Goal: Task Accomplishment & Management: Manage account settings

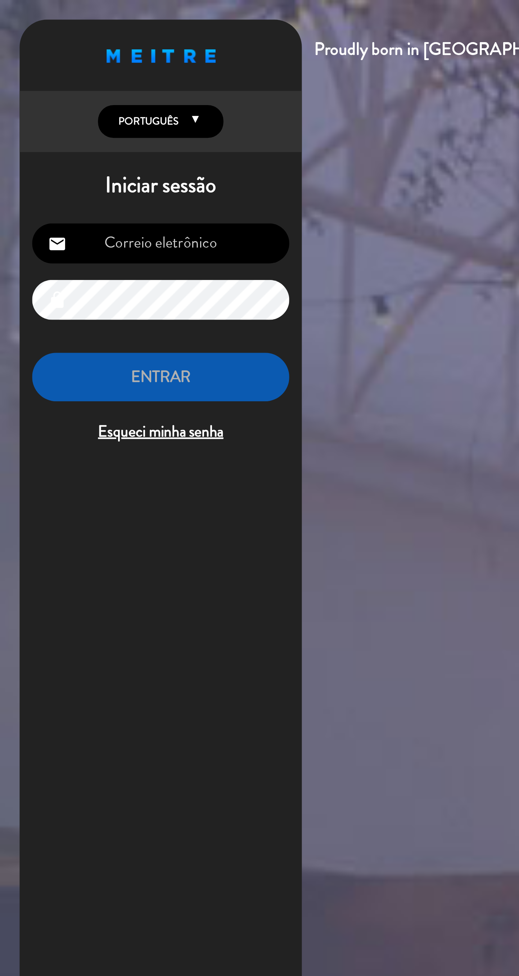
click at [96, 114] on input "email" at bounding box center [74, 112] width 118 height 18
type input "[EMAIL_ADDRESS][DOMAIN_NAME]"
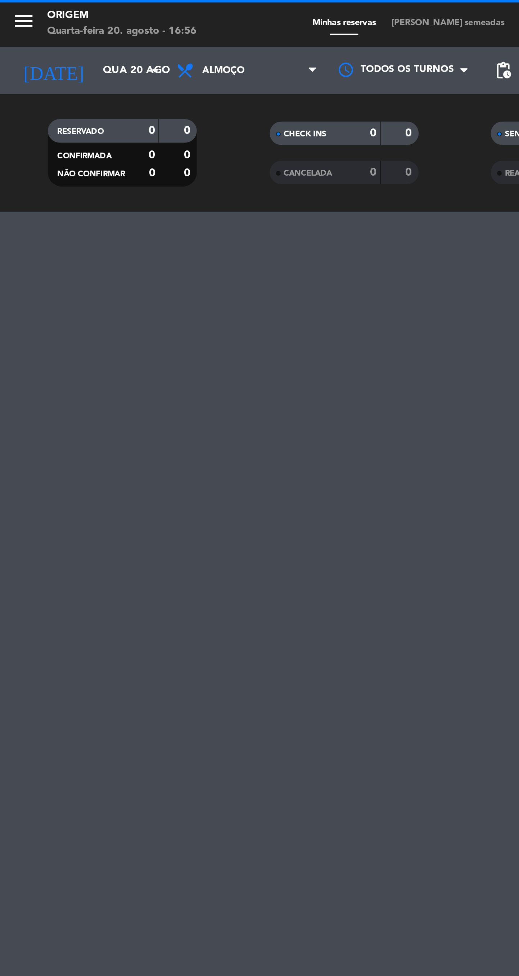
click at [56, 34] on input "Qua 20 ago" at bounding box center [75, 32] width 63 height 13
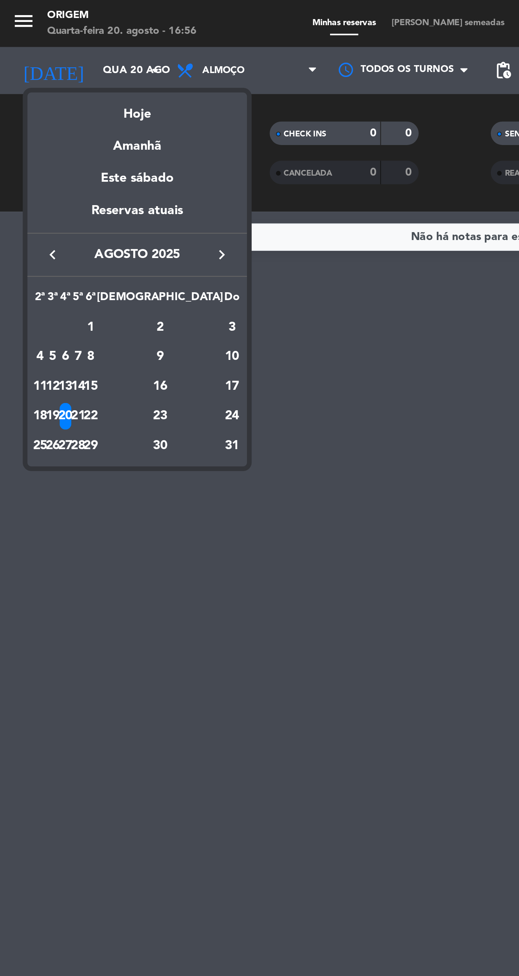
click at [44, 191] on div "22" at bounding box center [41, 191] width 5 height 12
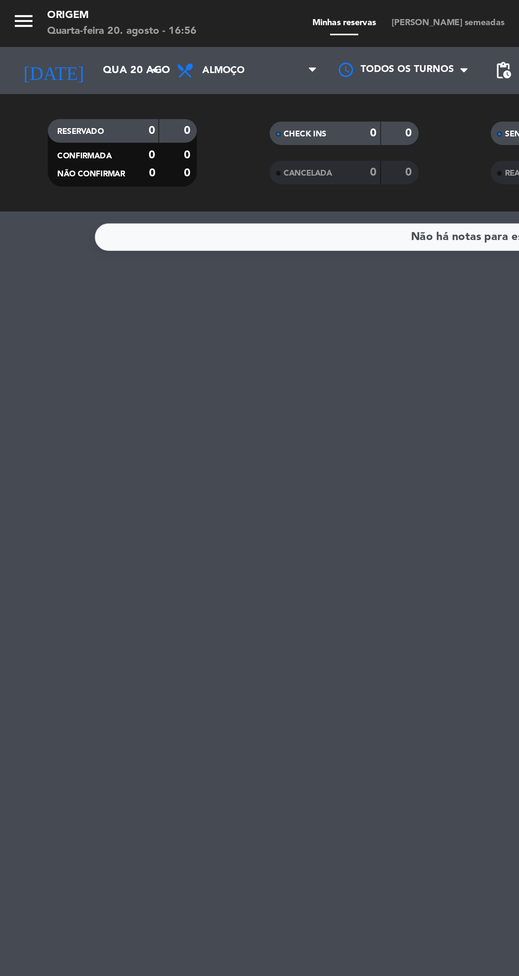
type input "Sex 22 ago"
click at [90, 32] on icon at bounding box center [86, 32] width 10 height 9
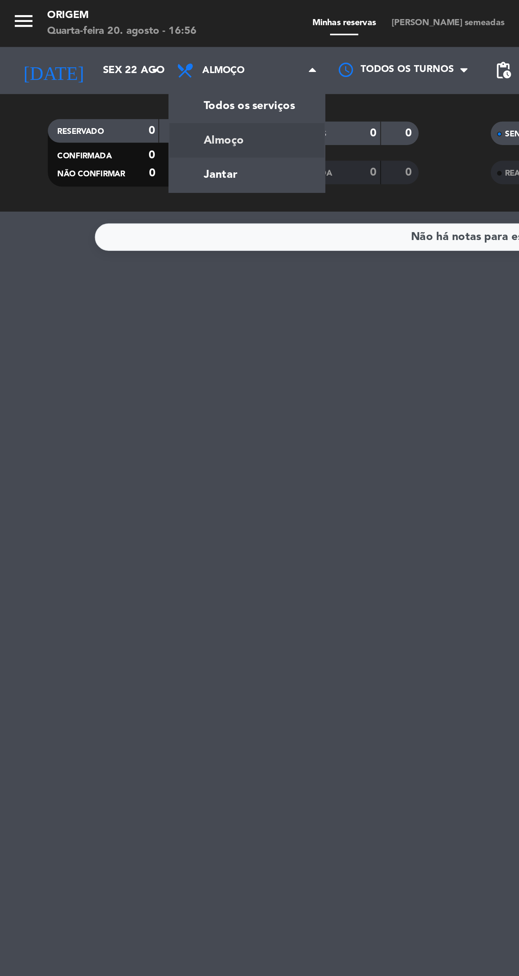
click at [121, 79] on div "menu Origem Quarta-feira 20. agosto - 16:56 Minhas reservas Mesas semeadas Disp…" at bounding box center [259, 48] width 519 height 97
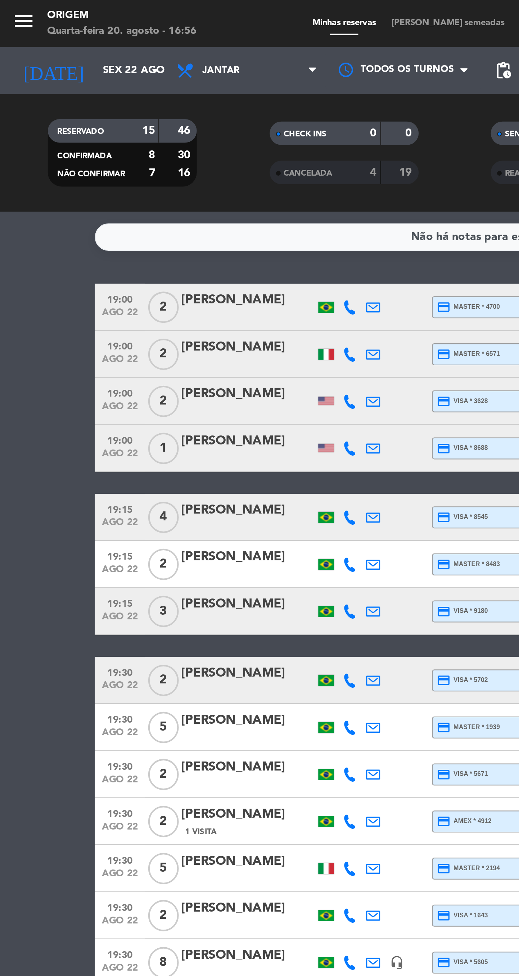
click at [208, 10] on span "[PERSON_NAME] semeadas" at bounding box center [205, 11] width 59 height 4
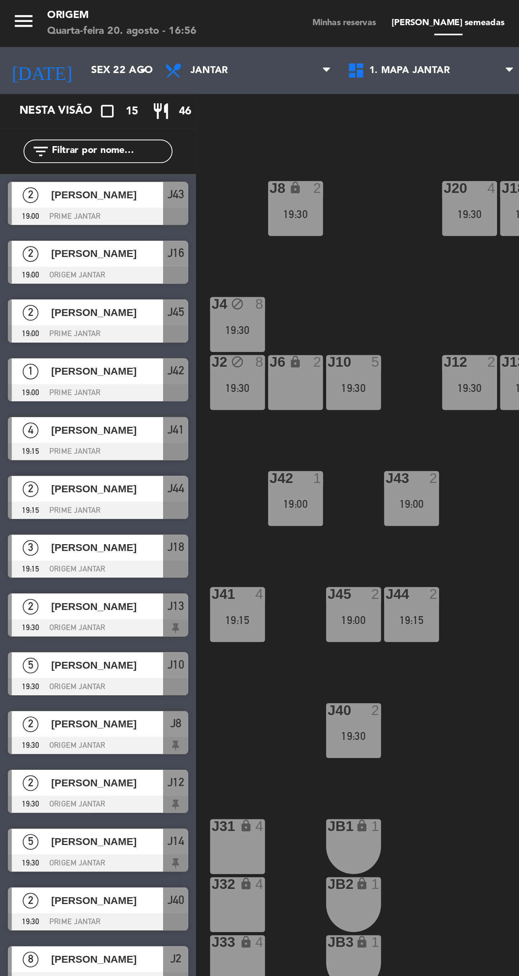
click at [228, 290] on div "J20 4 19:30 J16 2 19:00 J8 lock 2 19:30 J18 3 19:15 J4 block 8 19:30 J10 5 19:3…" at bounding box center [307, 523] width 424 height 906
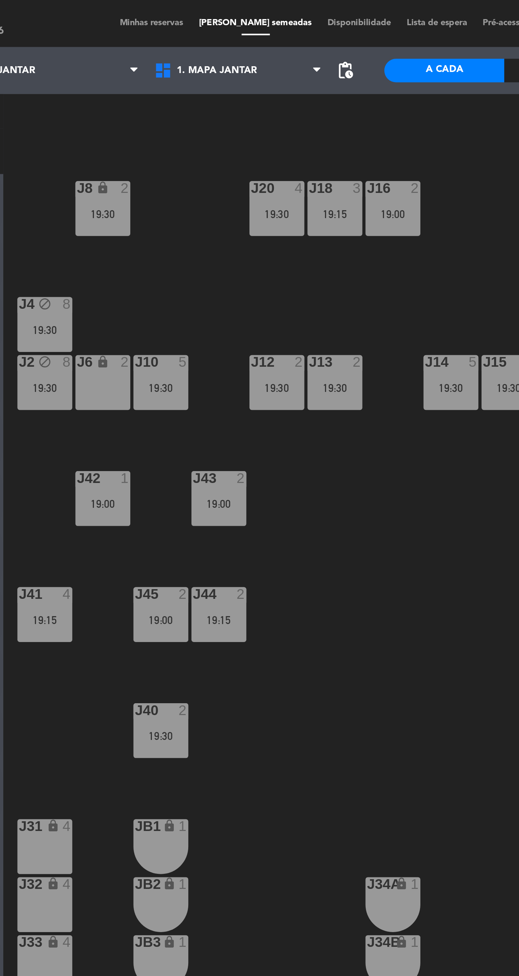
click at [219, 98] on div "19:30" at bounding box center [215, 98] width 25 height 5
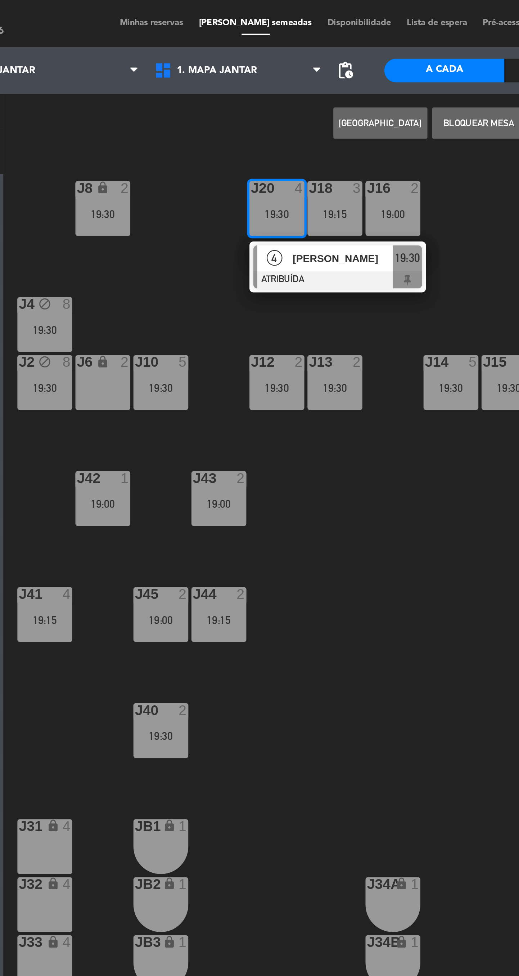
click at [142, 179] on div "J6 lock 2" at bounding box center [135, 175] width 25 height 25
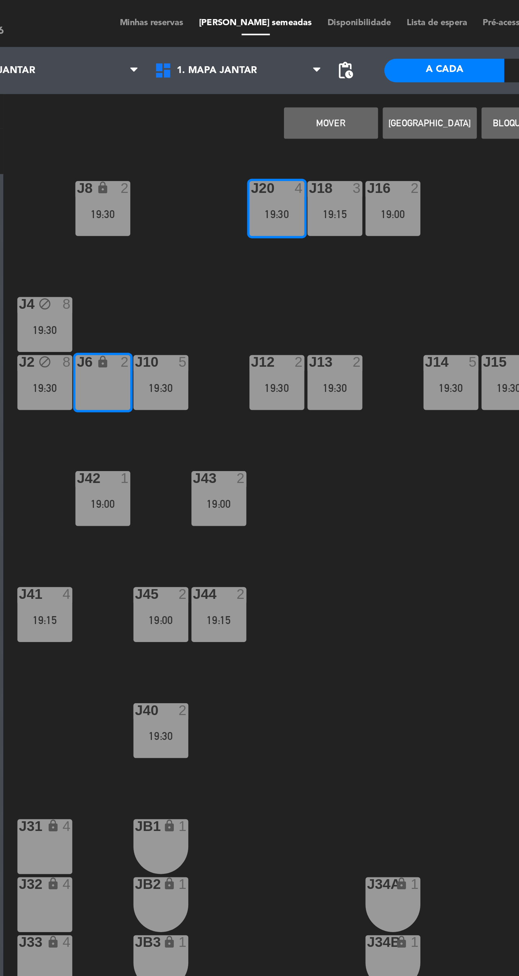
click at [244, 61] on button "MOVER" at bounding box center [240, 56] width 43 height 14
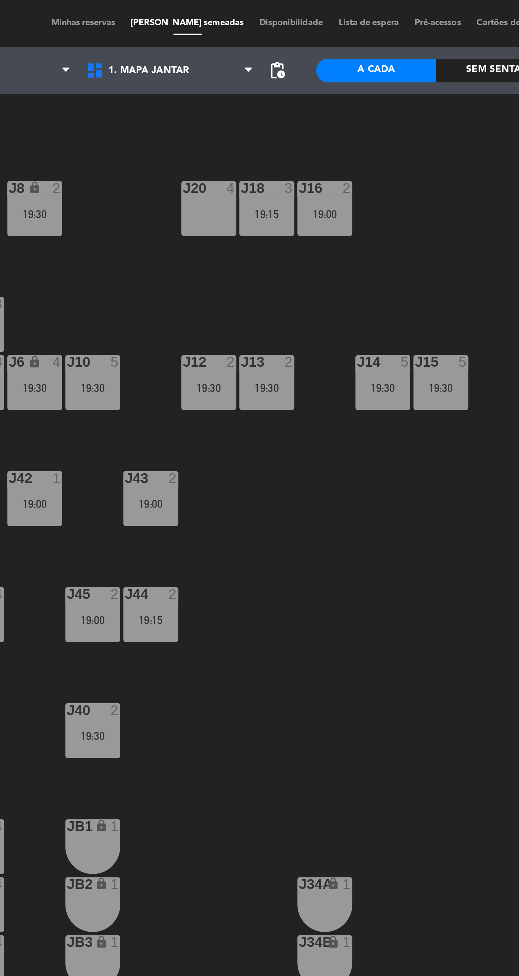
click at [240, 107] on div "J18 3 19:15" at bounding box center [242, 95] width 25 height 25
click at [261, 261] on div "J20 4 J16 2 19:00 J8 lock 2 19:30 J18 3 19:15 J4 block 8 19:30 J10 5 19:30 J12 …" at bounding box center [307, 523] width 424 height 906
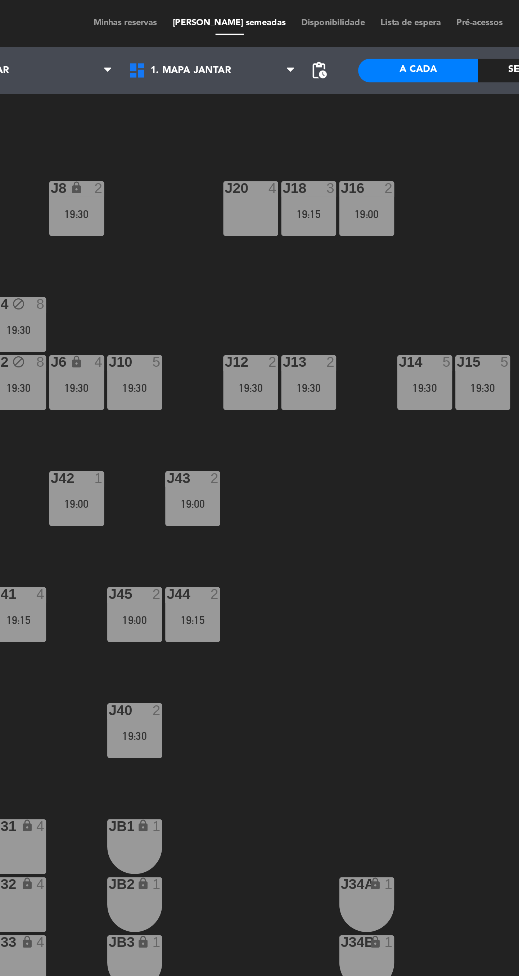
click at [293, 178] on div "19:30" at bounding box center [295, 178] width 25 height 5
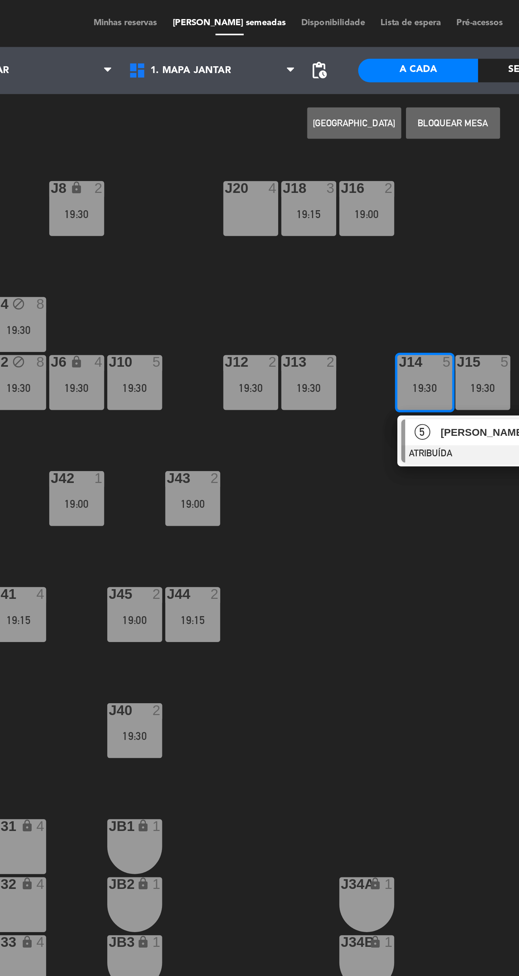
click at [212, 103] on div "J20 4" at bounding box center [215, 95] width 25 height 25
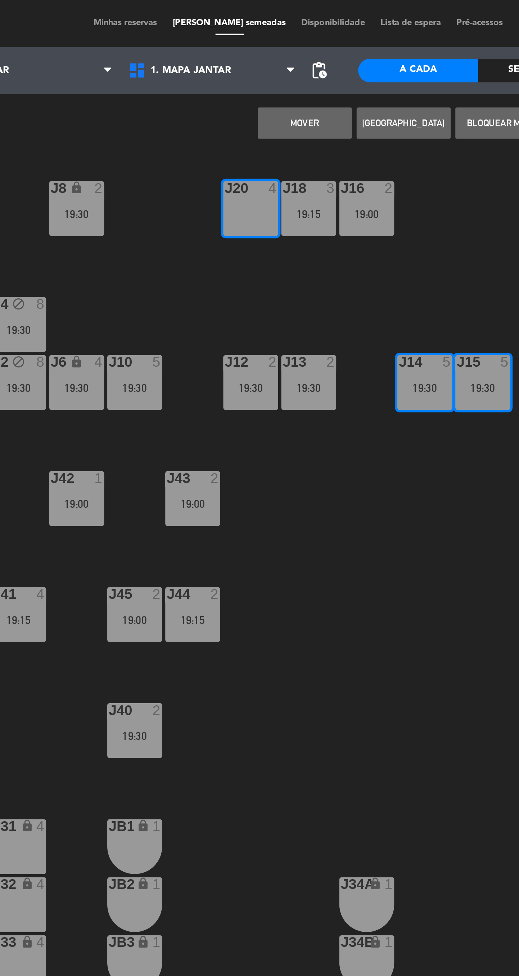
click at [245, 58] on button "MOVER" at bounding box center [240, 56] width 43 height 14
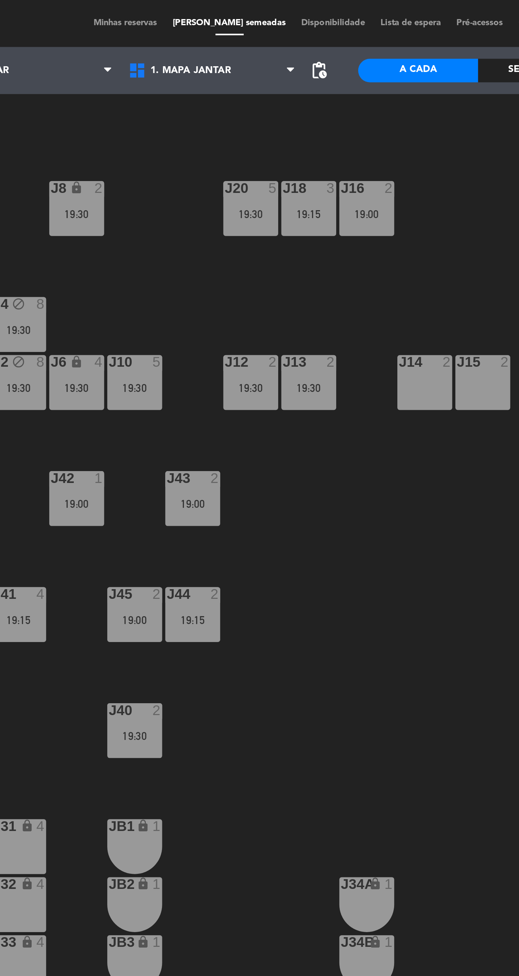
click at [254, 96] on div "19:15" at bounding box center [242, 98] width 25 height 5
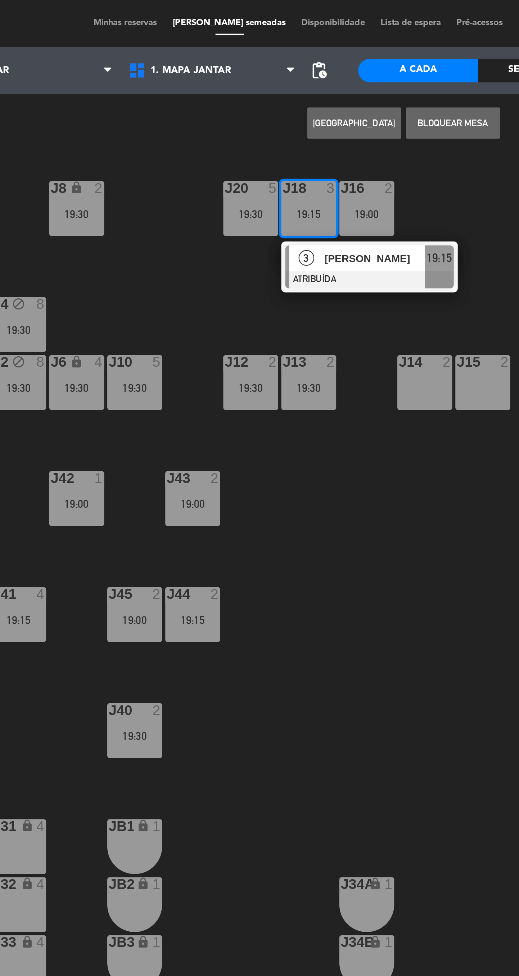
click at [295, 171] on div "J14 2" at bounding box center [295, 175] width 25 height 25
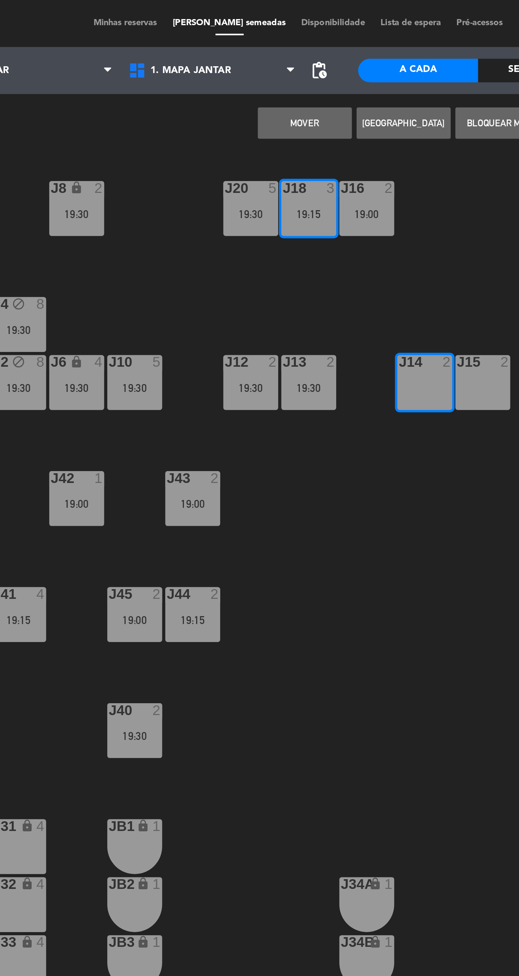
click at [239, 63] on button "MOVER" at bounding box center [240, 56] width 43 height 14
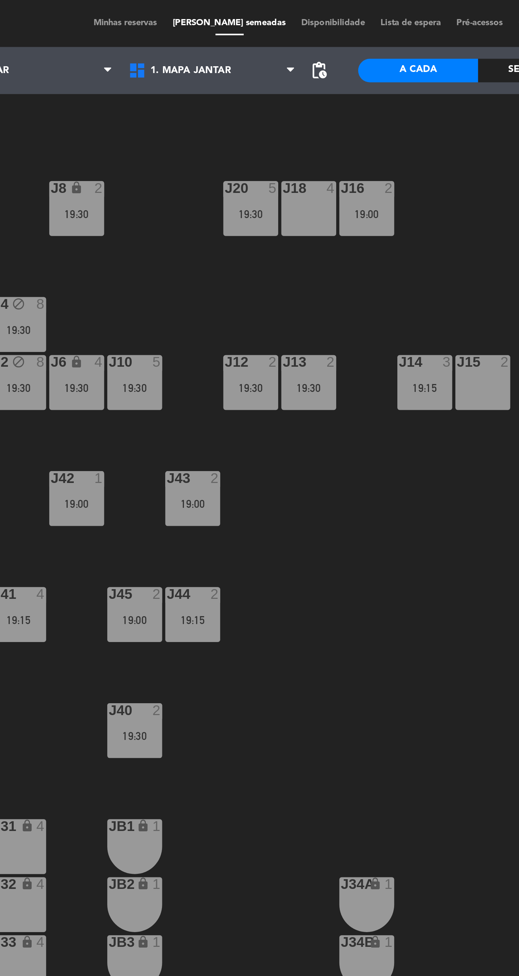
click at [216, 94] on div "J20 5 19:30" at bounding box center [215, 95] width 25 height 25
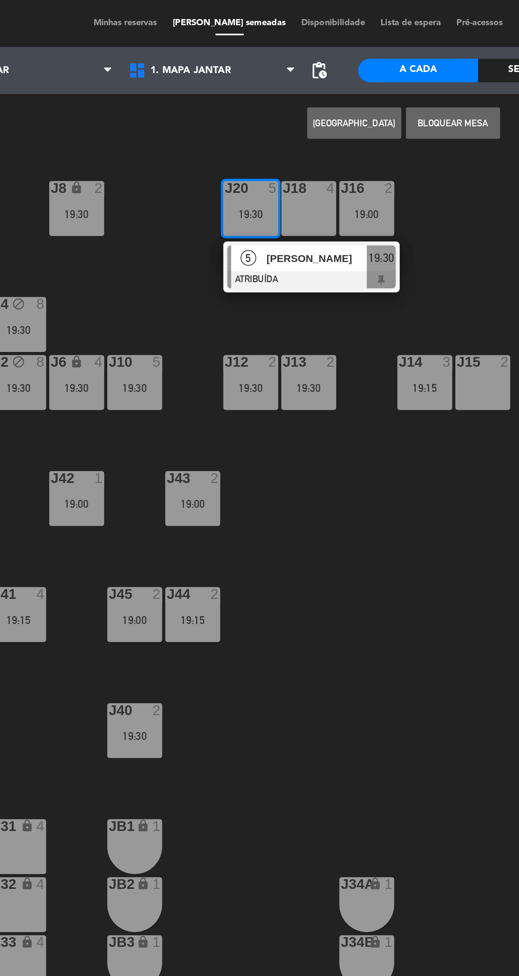
click at [316, 175] on div "J15 2" at bounding box center [321, 175] width 25 height 25
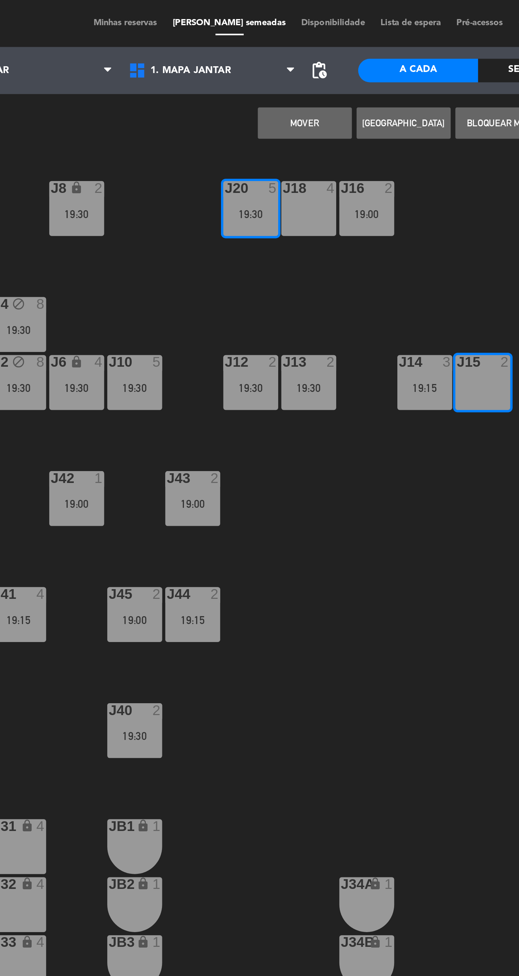
click at [246, 62] on button "MOVER" at bounding box center [240, 56] width 43 height 14
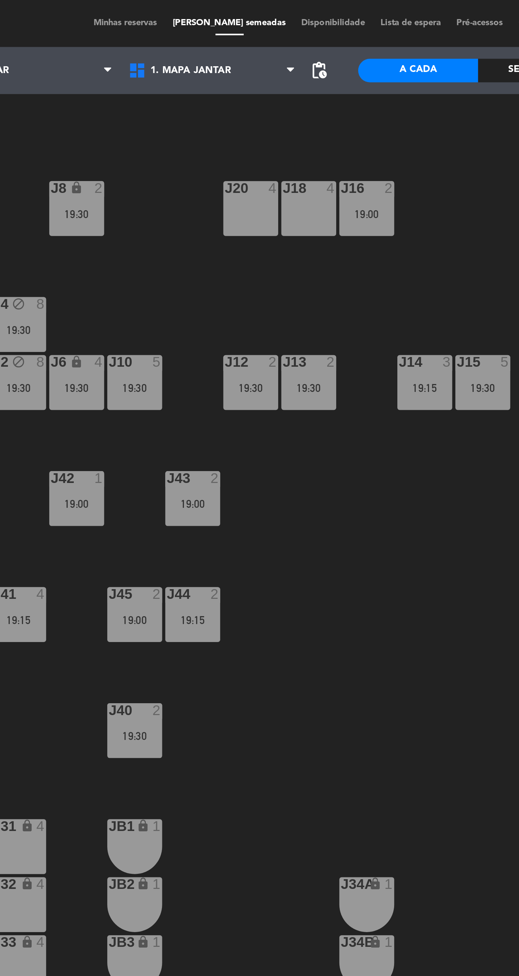
click at [326, 177] on div "19:30" at bounding box center [321, 178] width 25 height 5
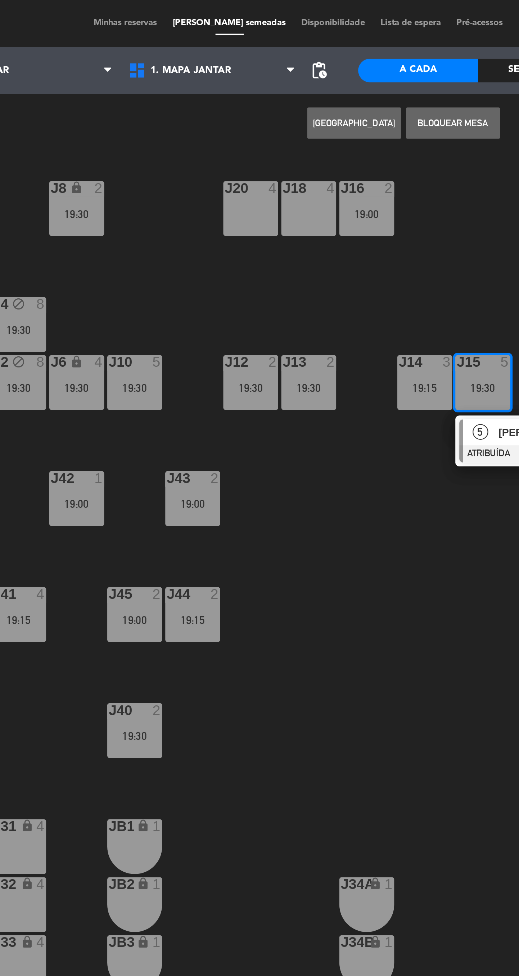
click at [222, 100] on div "J20 4" at bounding box center [215, 95] width 25 height 25
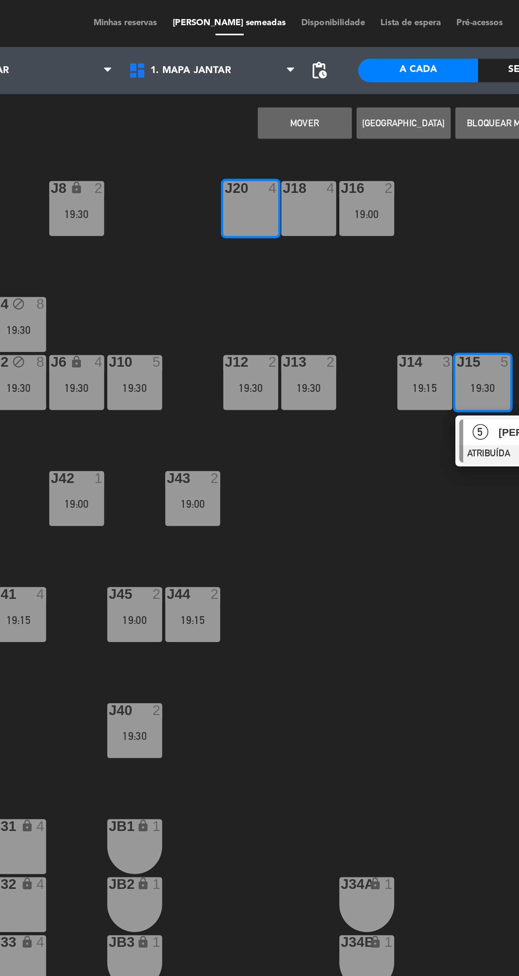
click at [242, 100] on div "J18 4" at bounding box center [242, 95] width 25 height 25
click at [243, 56] on button "MOVER E FUNDIR" at bounding box center [240, 56] width 43 height 14
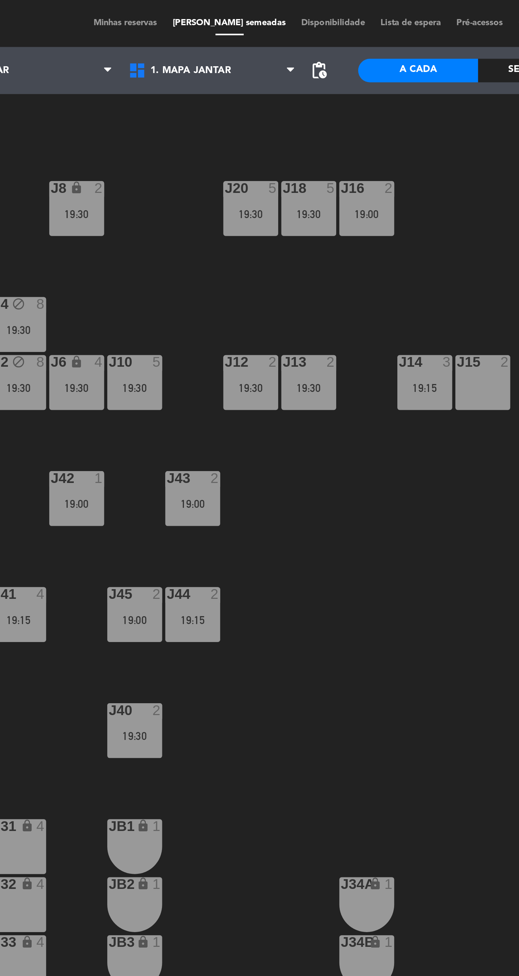
click at [274, 98] on div "19:00" at bounding box center [268, 98] width 25 height 5
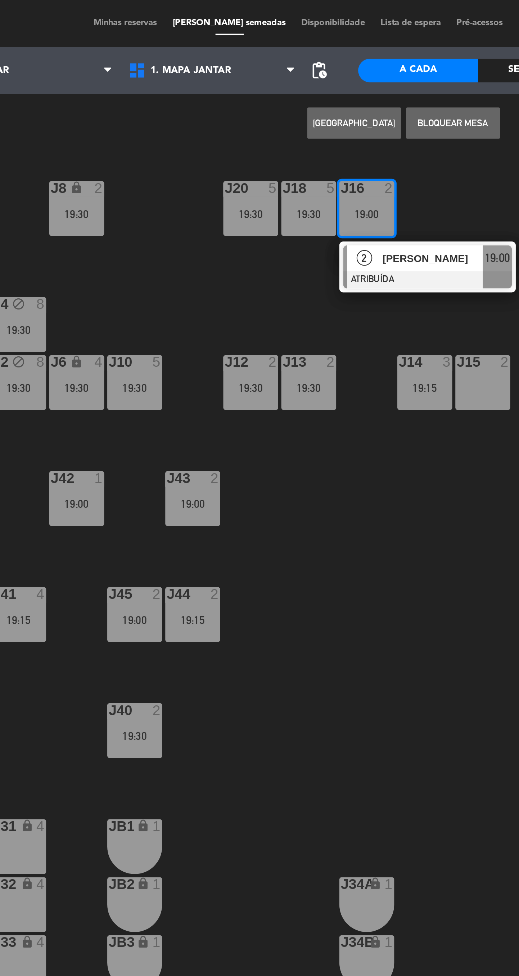
click at [319, 173] on div "J15 2" at bounding box center [321, 175] width 25 height 25
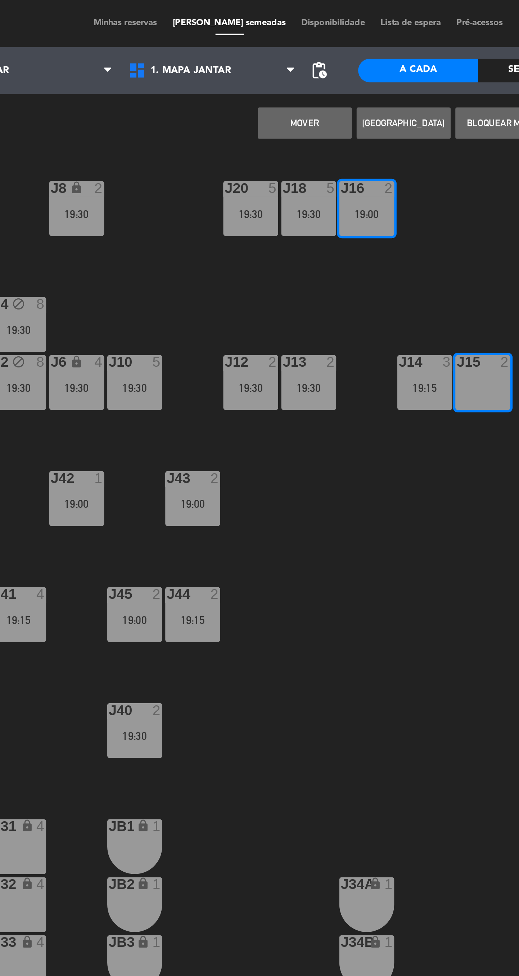
click at [243, 56] on button "MOVER" at bounding box center [240, 56] width 43 height 14
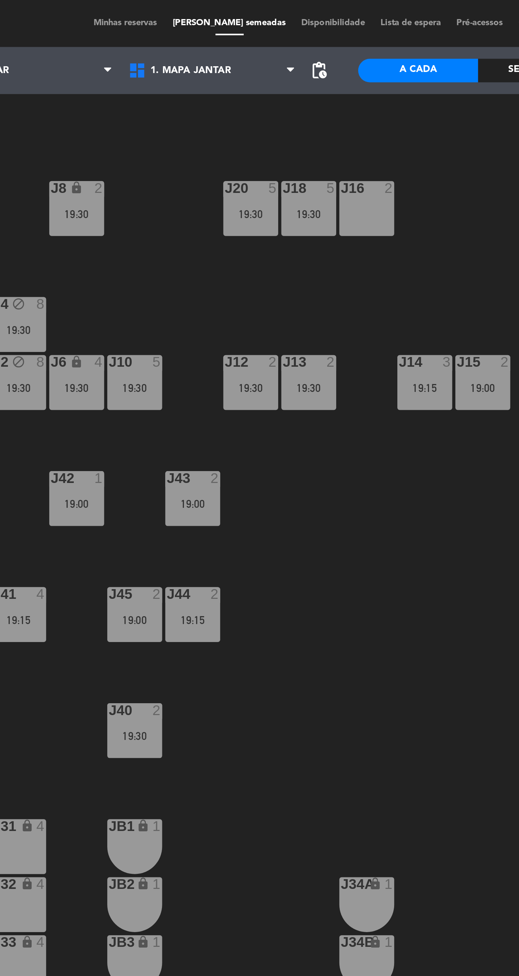
click at [138, 181] on div "J6 lock 4 19:30" at bounding box center [135, 175] width 25 height 25
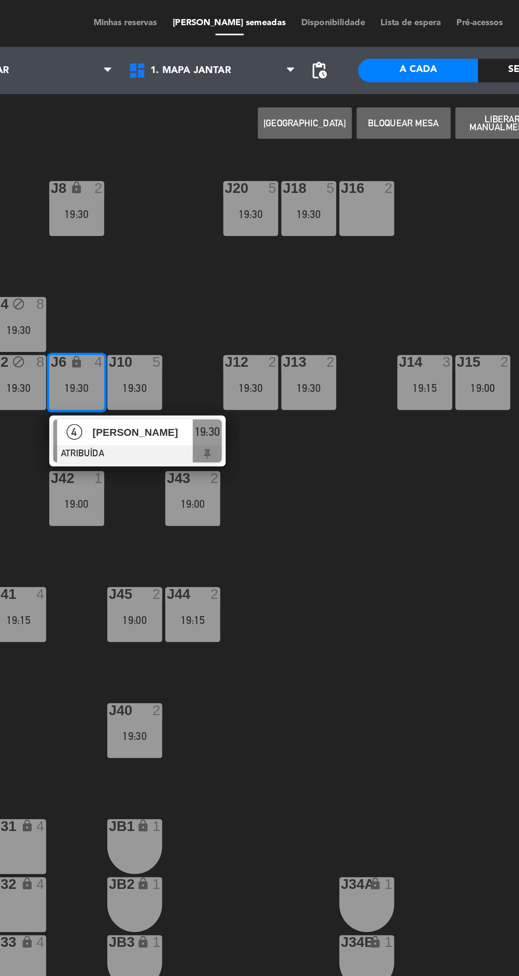
click at [273, 100] on div "J16 2" at bounding box center [268, 95] width 25 height 25
click at [242, 63] on button "MOVER" at bounding box center [240, 56] width 43 height 14
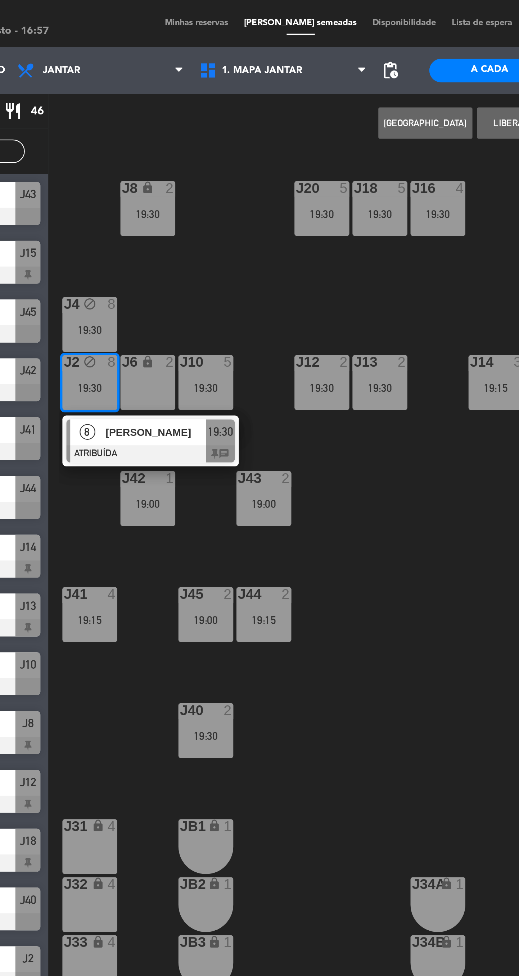
click at [136, 180] on div "J6 lock 2" at bounding box center [135, 175] width 25 height 25
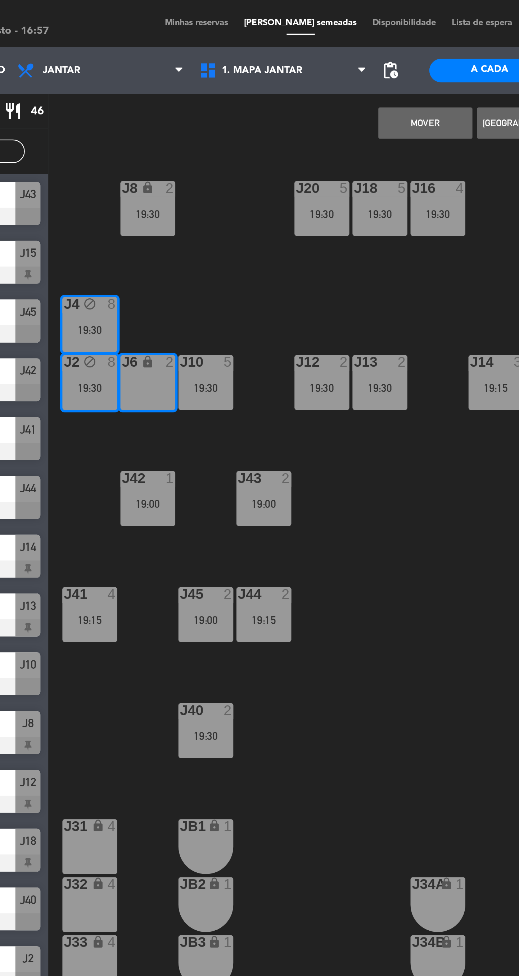
click at [264, 61] on button "MOVER" at bounding box center [262, 56] width 43 height 14
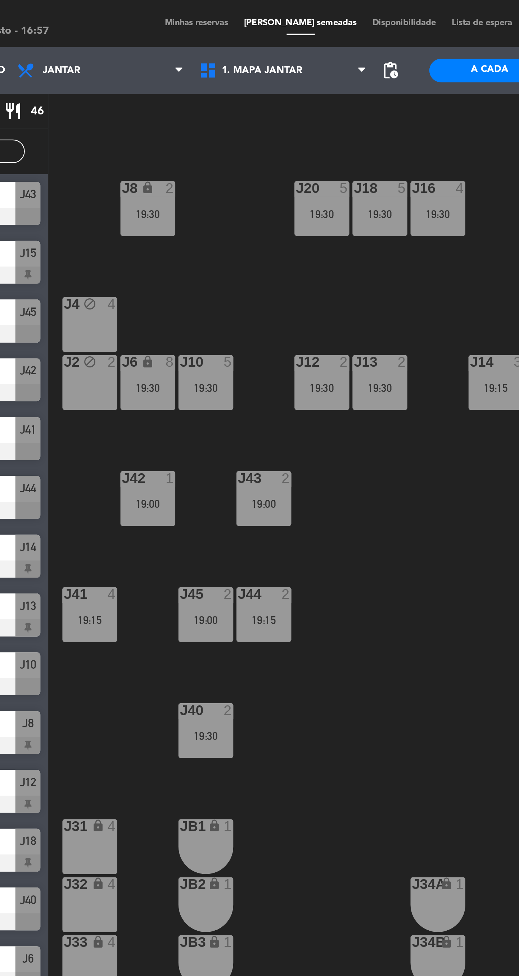
click at [223, 97] on div "19:30" at bounding box center [215, 98] width 25 height 5
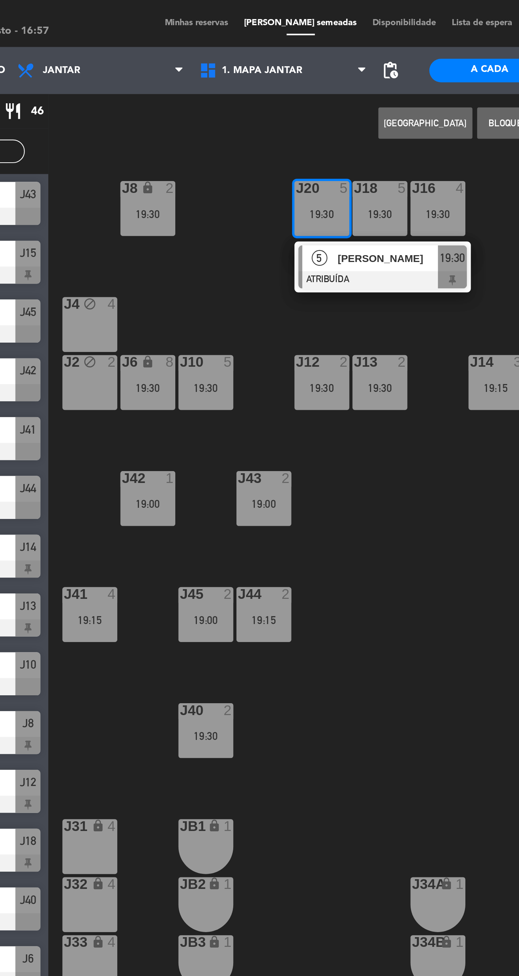
click at [112, 150] on div "J4 block 4" at bounding box center [108, 148] width 25 height 25
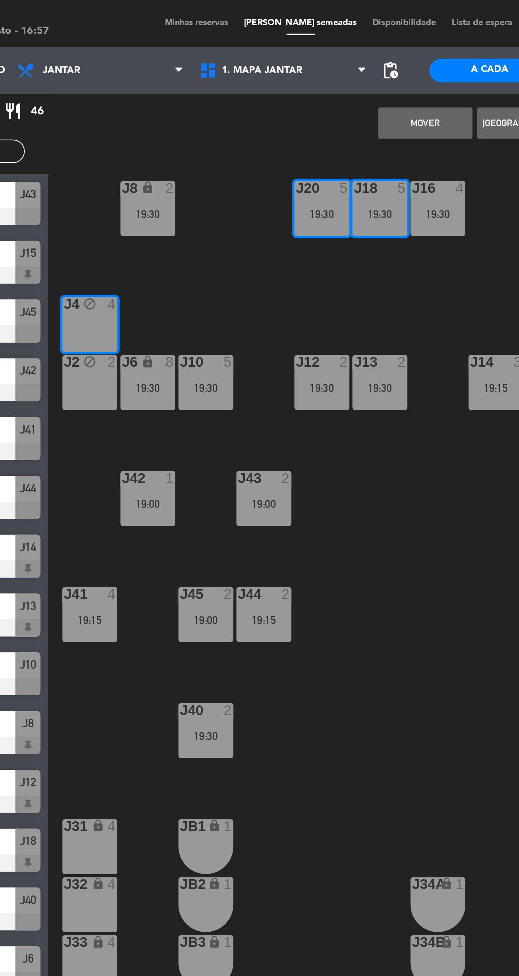
click at [108, 181] on div "J2 block 2" at bounding box center [108, 175] width 25 height 25
click at [260, 60] on button "MOVER E FUNDIR" at bounding box center [262, 56] width 43 height 14
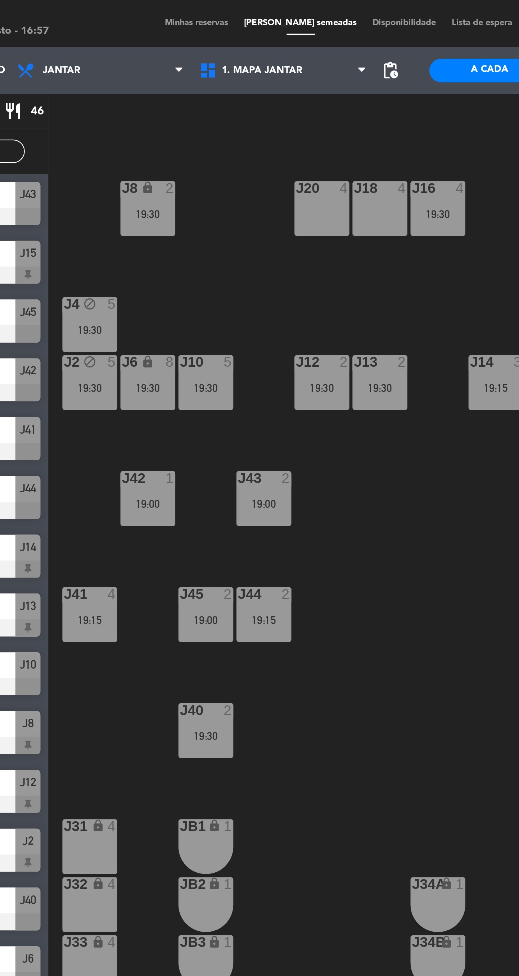
click at [139, 178] on div "19:30" at bounding box center [135, 178] width 25 height 5
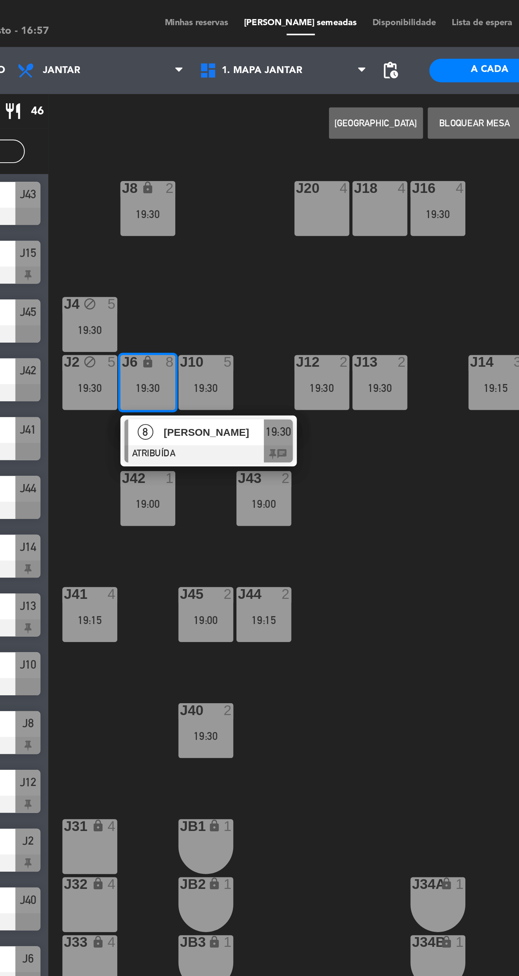
click at [238, 101] on div "J18 4" at bounding box center [242, 95] width 25 height 25
click at [210, 97] on div "J20 4" at bounding box center [215, 95] width 25 height 25
click at [245, 62] on button "MOVER E FUNDIR" at bounding box center [240, 56] width 43 height 14
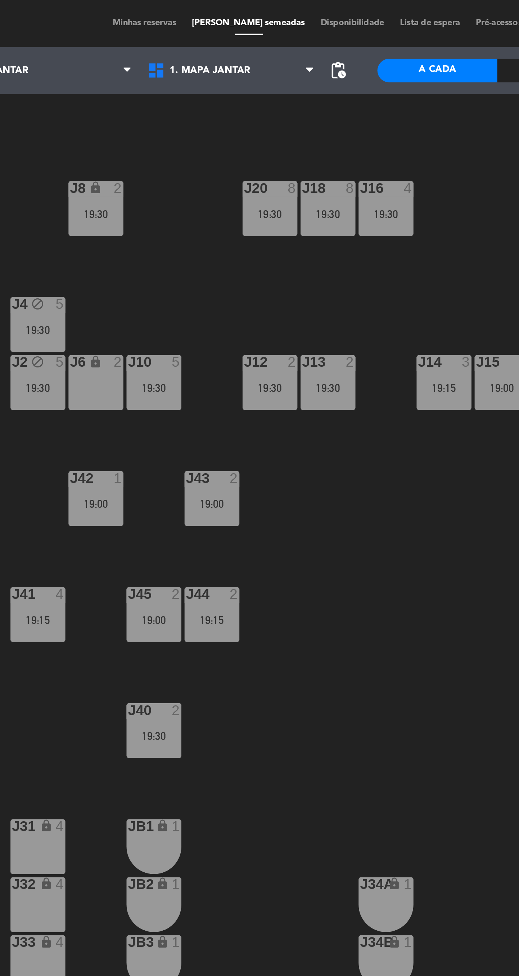
click at [314, 180] on div "19:00" at bounding box center [321, 178] width 25 height 5
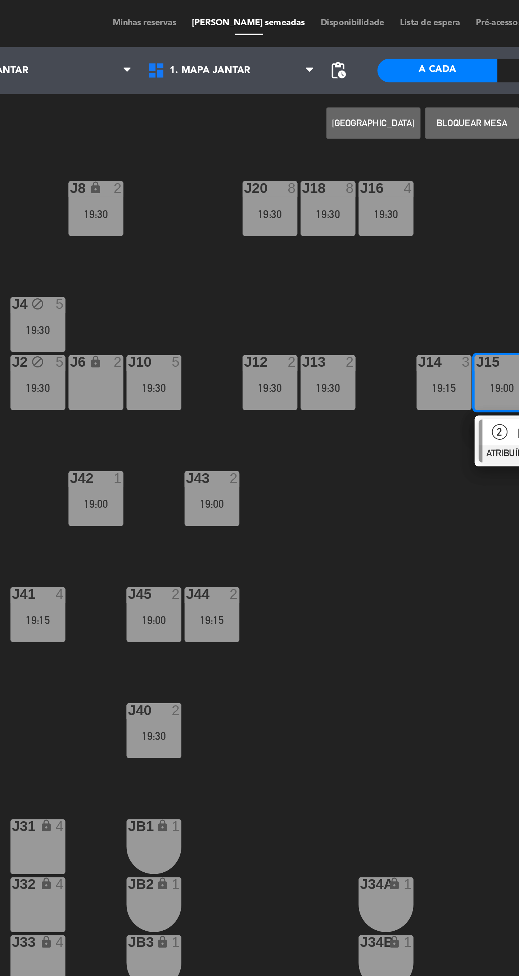
click at [134, 175] on div "J6 lock 2" at bounding box center [135, 175] width 25 height 25
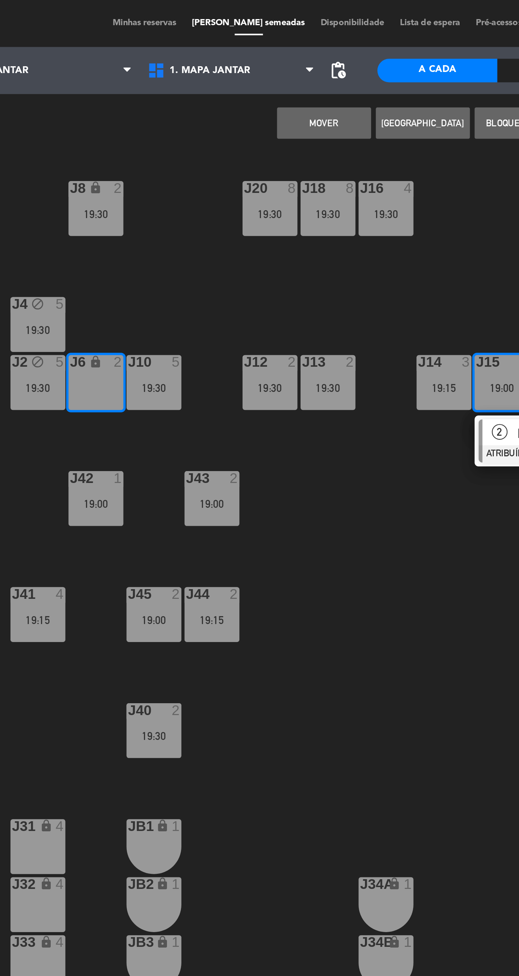
click at [243, 61] on button "MOVER" at bounding box center [240, 56] width 43 height 14
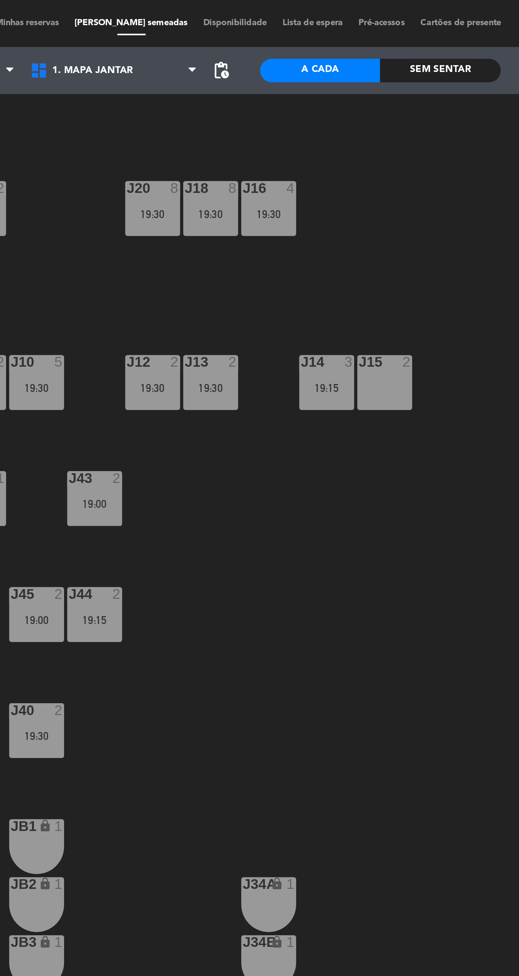
click at [301, 175] on div "J14 3 19:15" at bounding box center [295, 175] width 25 height 25
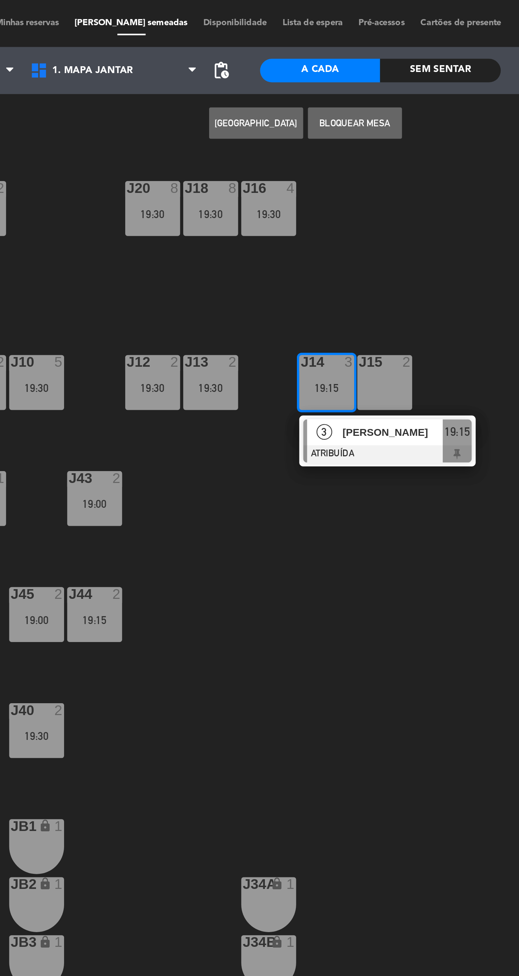
click at [323, 177] on div "J15 2" at bounding box center [321, 175] width 25 height 25
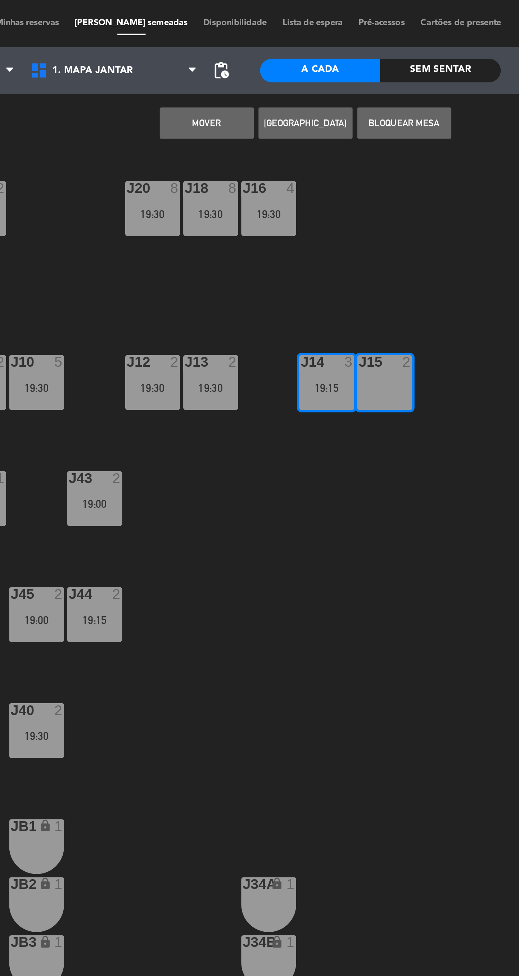
click at [246, 62] on button "MOVER" at bounding box center [240, 56] width 43 height 14
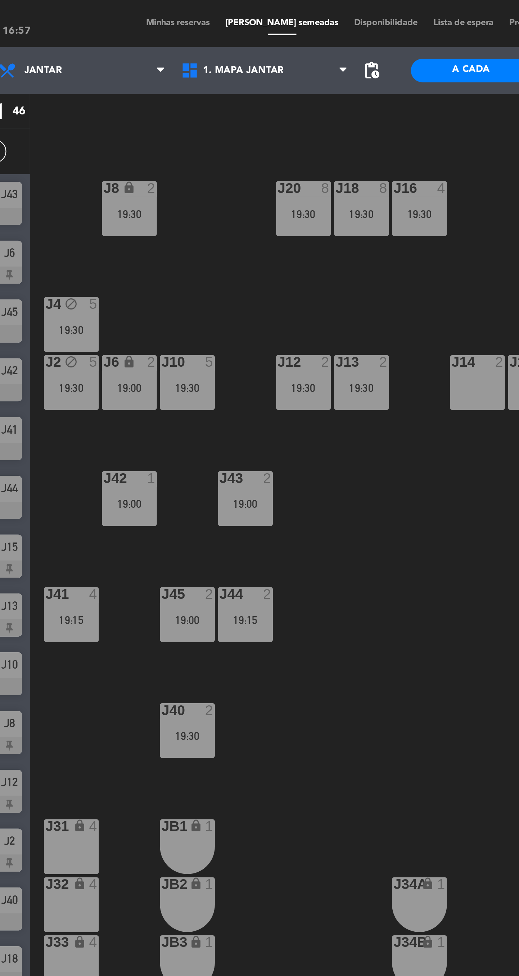
click at [248, 36] on span "pending_actions" at bounding box center [247, 32] width 9 height 9
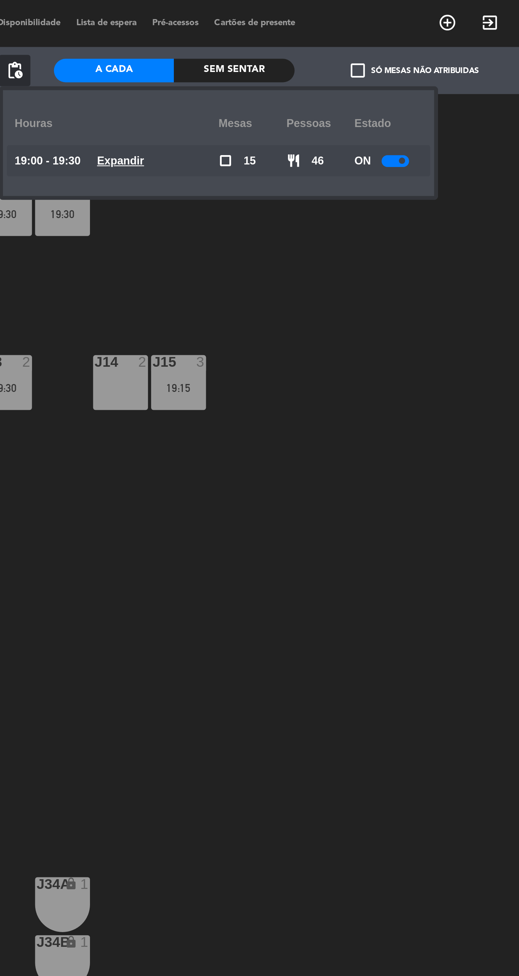
click at [420, 74] on div at bounding box center [421, 73] width 13 height 5
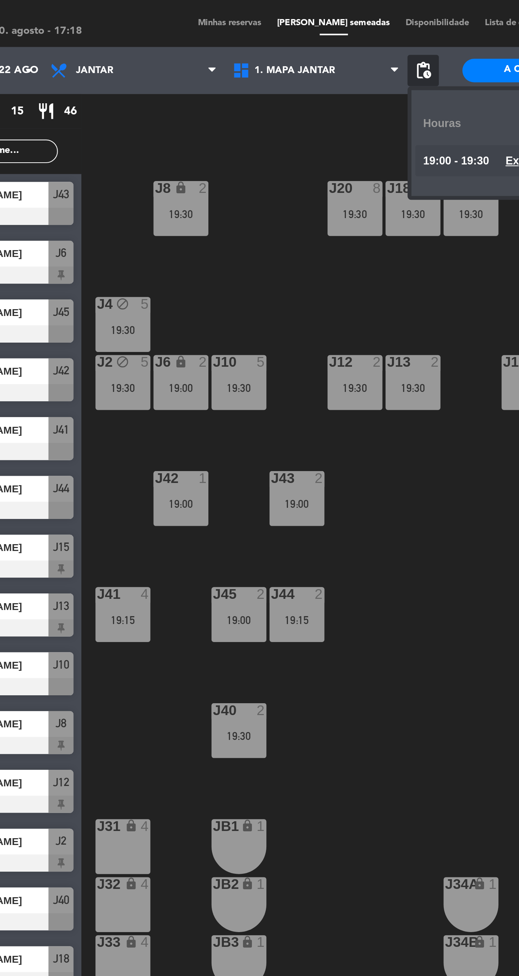
click at [216, 105] on div "J20 8 19:30" at bounding box center [215, 95] width 25 height 25
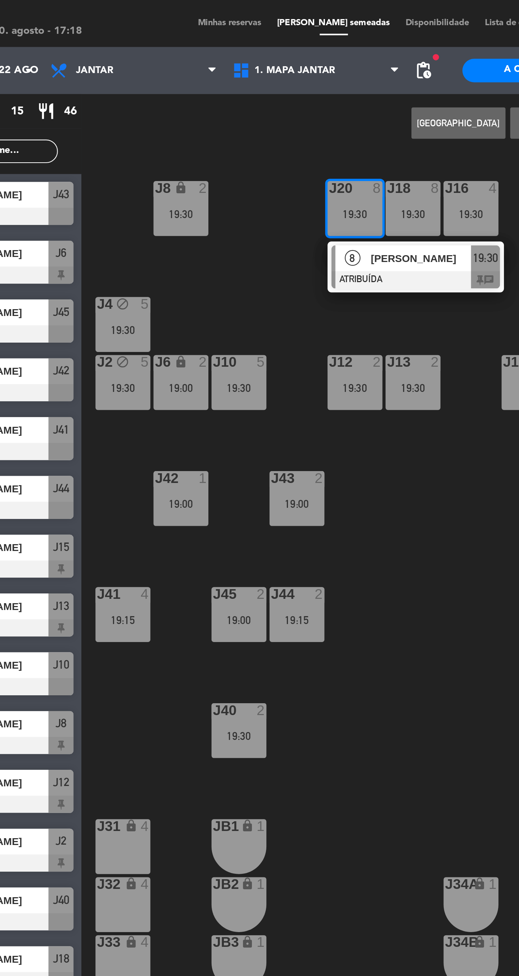
click at [243, 124] on div "[PERSON_NAME]" at bounding box center [245, 119] width 47 height 12
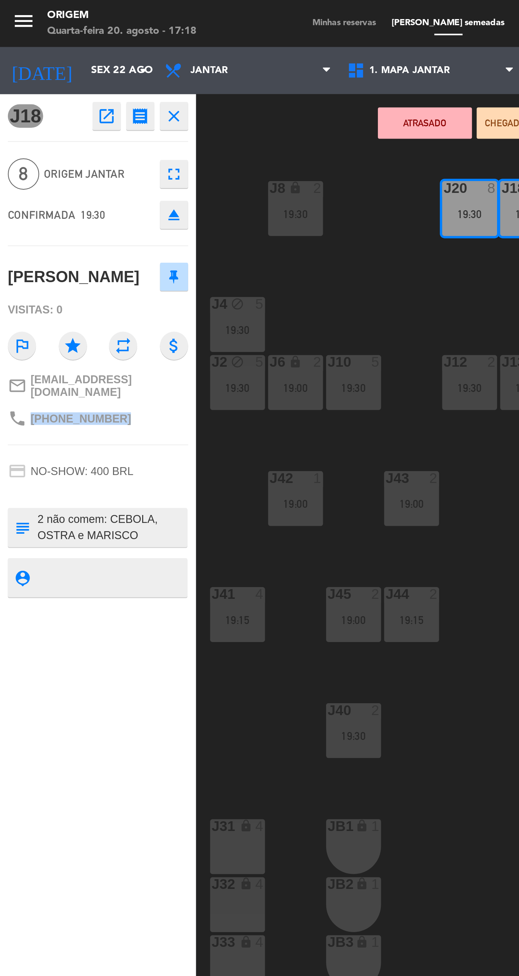
copy span "+5511993189759"
click at [206, 270] on div "2" at bounding box center [201, 273] width 12 height 6
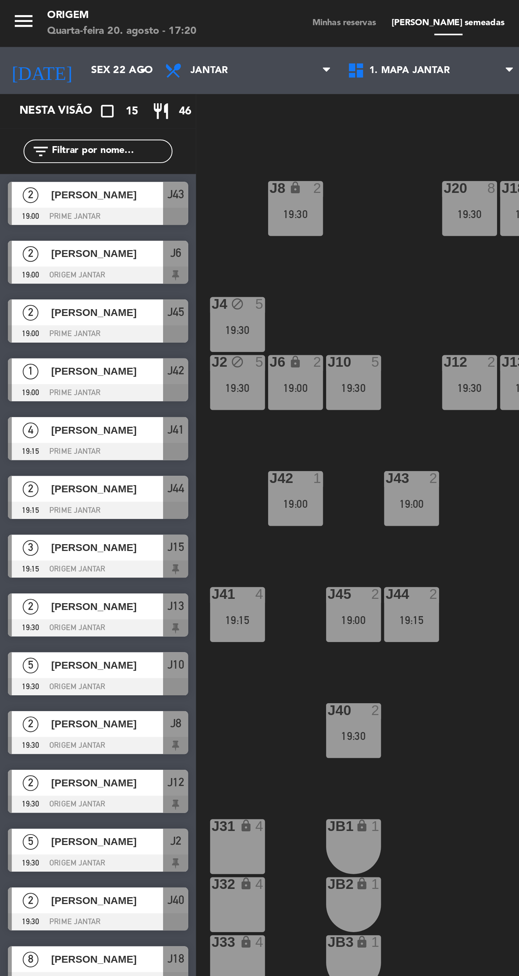
click at [224, 271] on div "J20 8 19:30 J16 4 19:30 J8 lock 2 19:30 J18 8 19:30 J4 block 5 19:30 J10 5 19:3…" at bounding box center [307, 523] width 424 height 906
click at [106, 178] on div "19:30" at bounding box center [108, 178] width 25 height 5
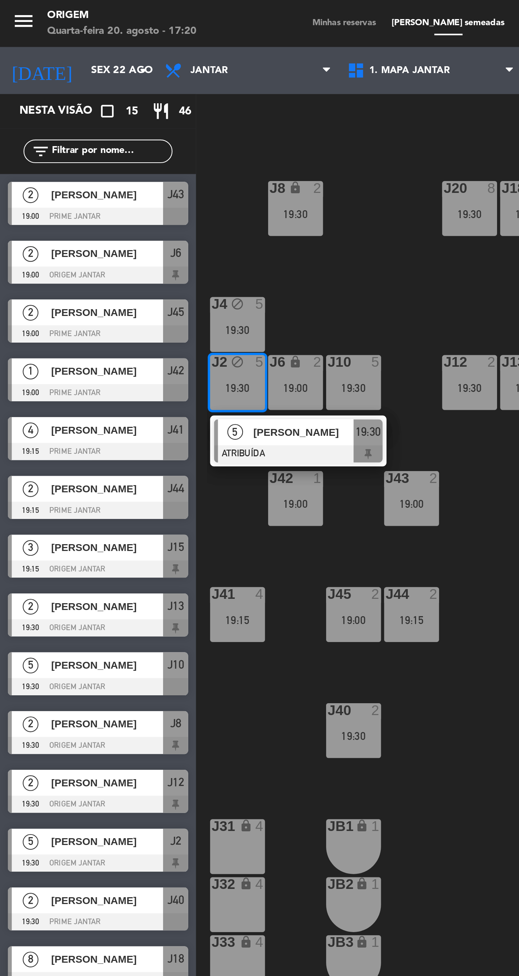
click at [144, 204] on div "[PERSON_NAME]" at bounding box center [139, 199] width 47 height 12
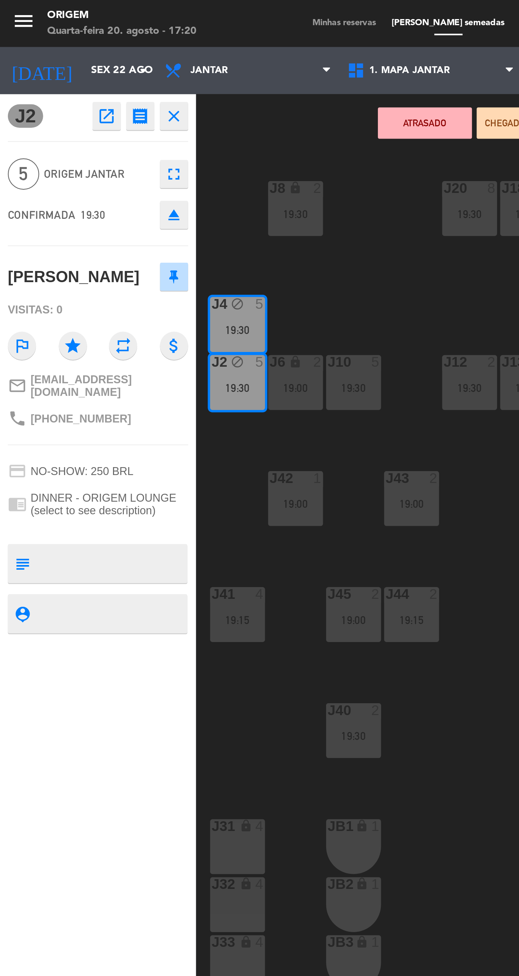
copy span "+39 331 530 8938"
click at [49, 373] on div "J2 open_in_new receipt 7:30 PM Sex, 22 ago 5 pessoas Nicola Dongiacomo Mesa J2+…" at bounding box center [45, 509] width 90 height 933
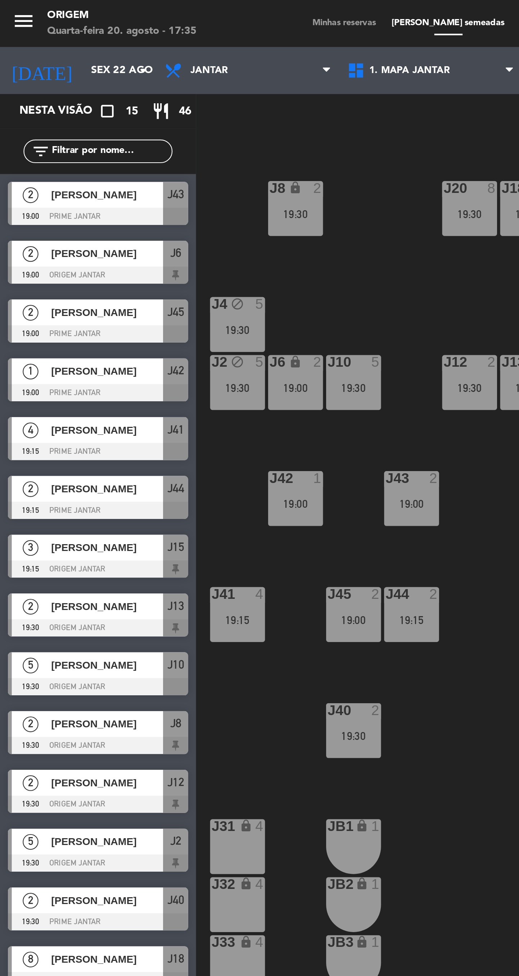
click at [175, 124] on div "J20 8 19:30 J16 4 19:30 J8 lock 2 19:30 J18 8 19:30 J4 block 5 19:30 J10 5 19:3…" at bounding box center [307, 523] width 424 height 906
click at [161, 180] on div "19:30" at bounding box center [162, 178] width 25 height 5
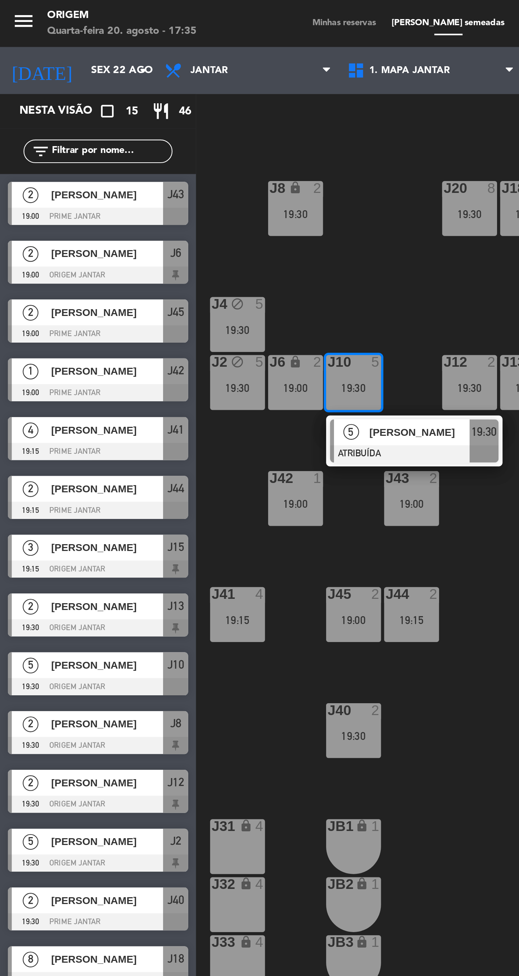
click at [187, 207] on div at bounding box center [189, 208] width 77 height 8
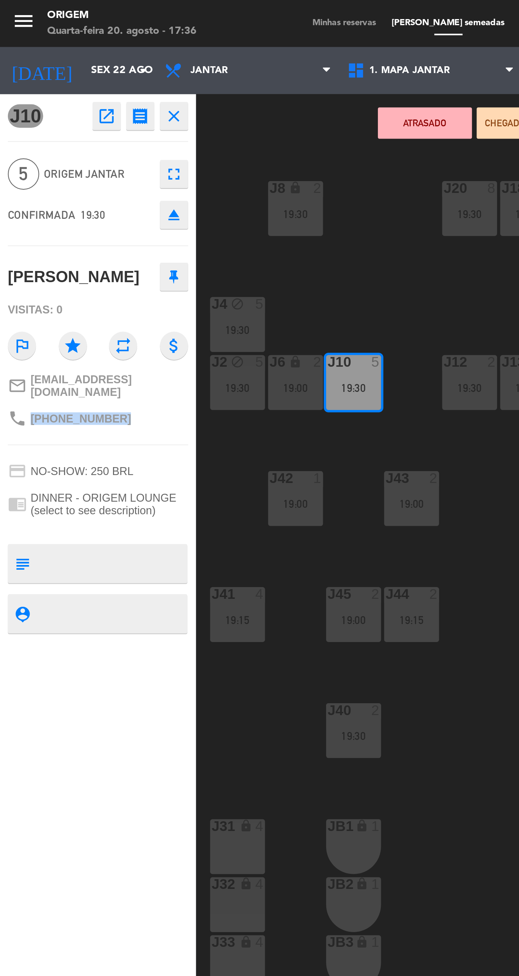
copy span "+5571981997455"
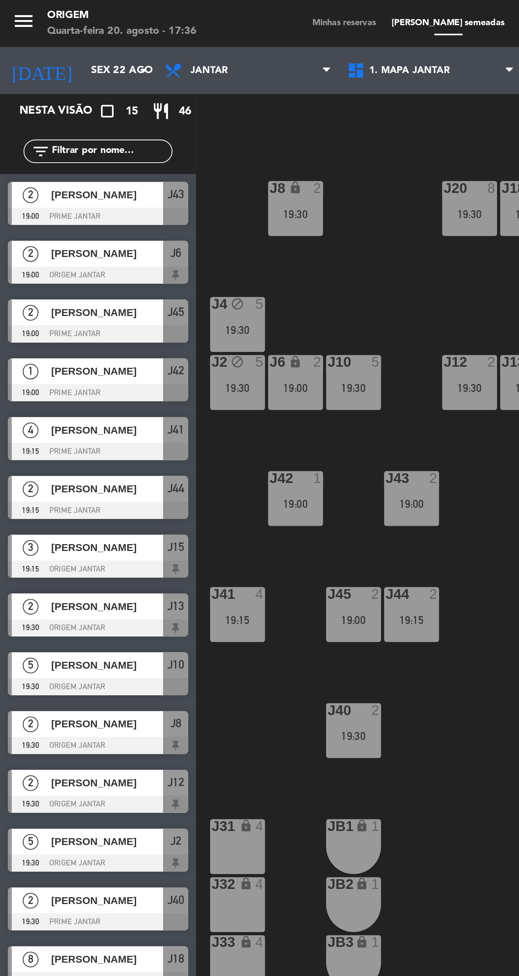
click at [169, 122] on div "J20 8 19:30 J16 4 19:30 J8 lock 2 19:30 J18 8 19:30 J4 block 5 19:30 J10 5 19:3…" at bounding box center [307, 523] width 424 height 906
click at [8, 9] on icon "menu" at bounding box center [10, 9] width 11 height 11
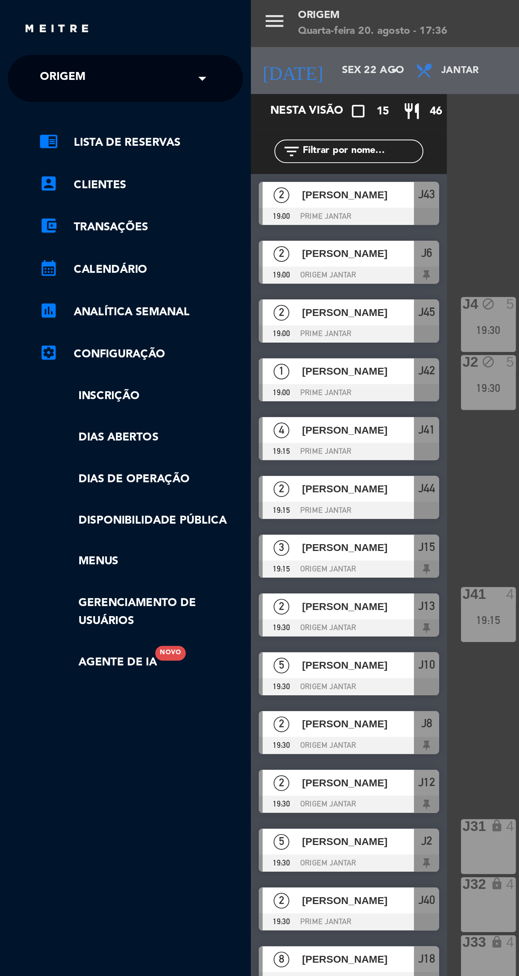
click at [73, 35] on input "text" at bounding box center [58, 36] width 88 height 16
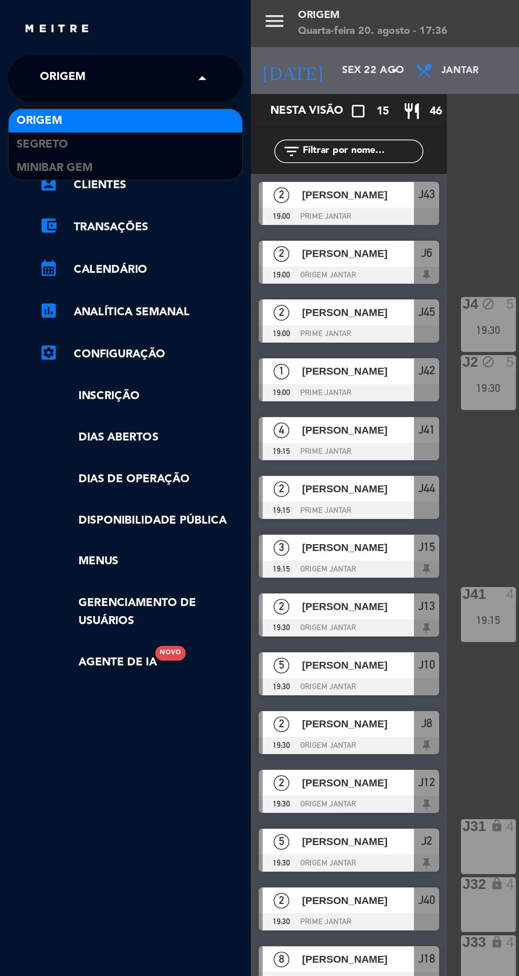
click at [50, 78] on div "MiniBar Gem" at bounding box center [57, 77] width 107 height 11
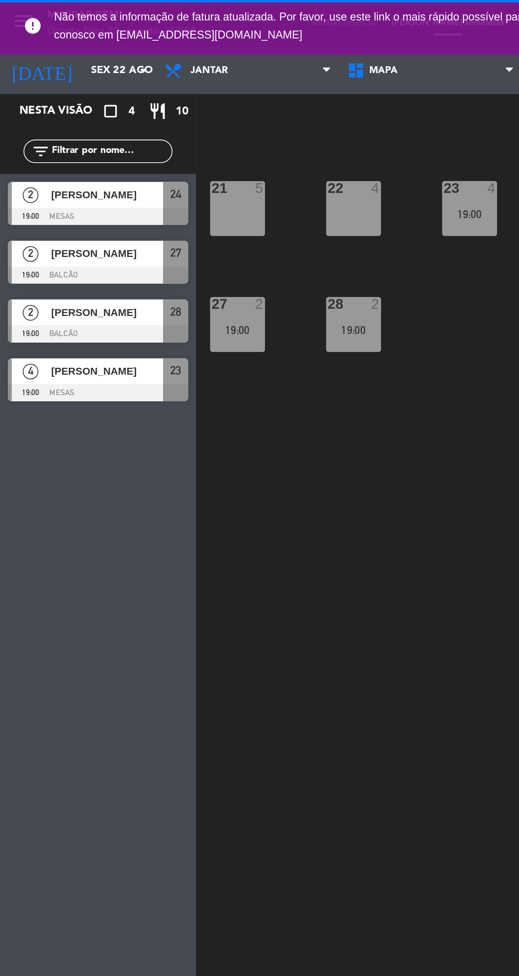
click at [56, 35] on input "Sex 22 ago" at bounding box center [69, 32] width 63 height 13
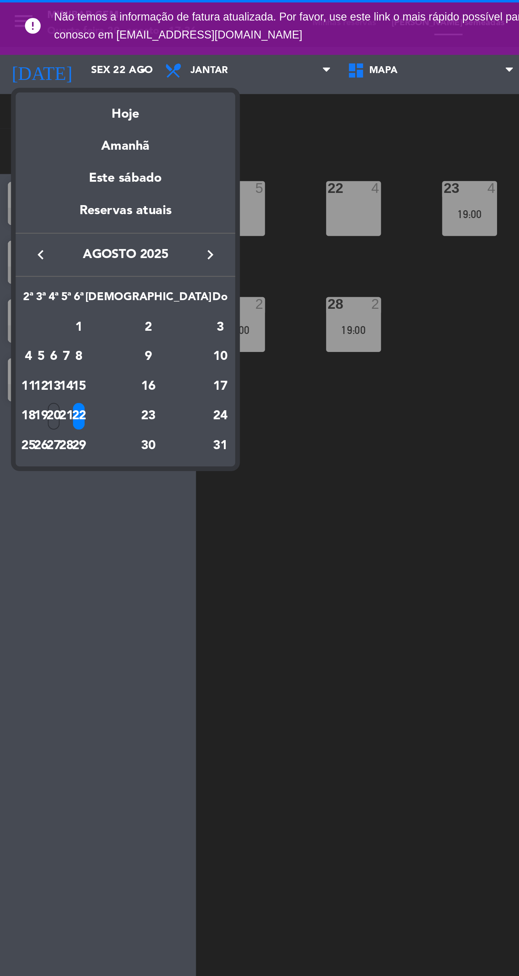
click at [54, 312] on div at bounding box center [259, 488] width 519 height 976
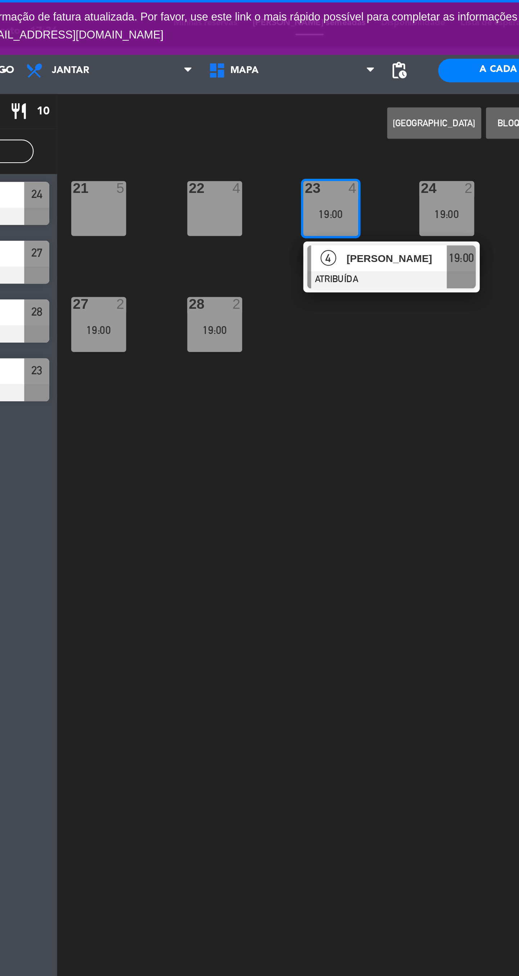
click at [160, 100] on div "22 4" at bounding box center [162, 95] width 25 height 25
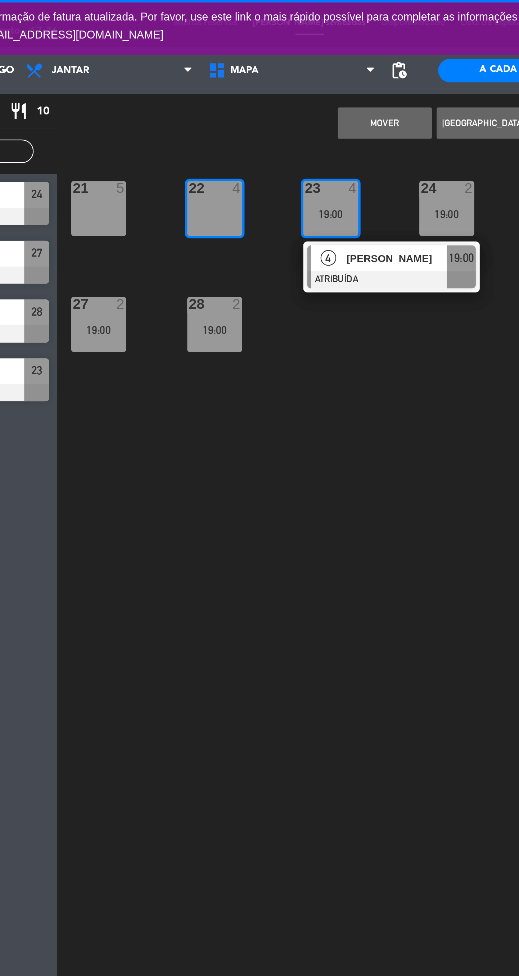
click at [236, 59] on button "MOVER" at bounding box center [240, 56] width 43 height 14
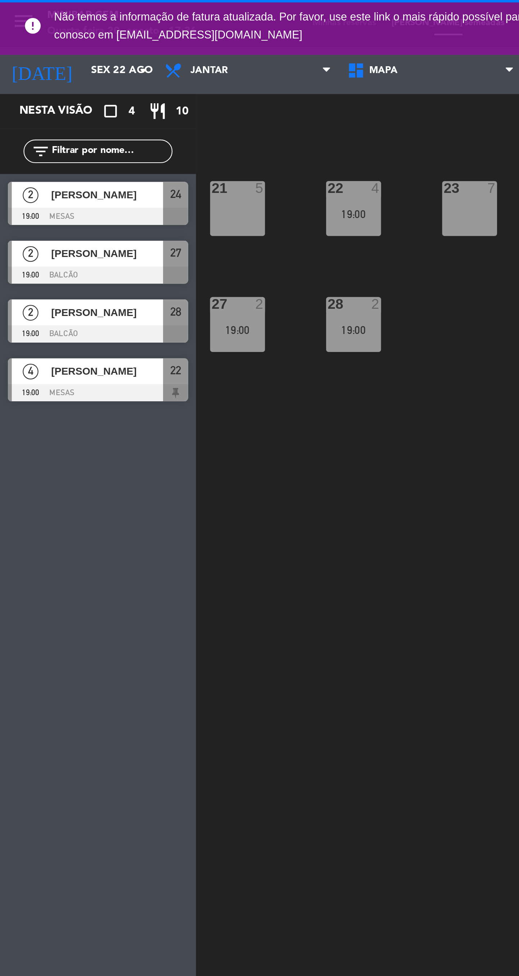
click at [44, 32] on input "Sex 22 ago" at bounding box center [69, 32] width 63 height 13
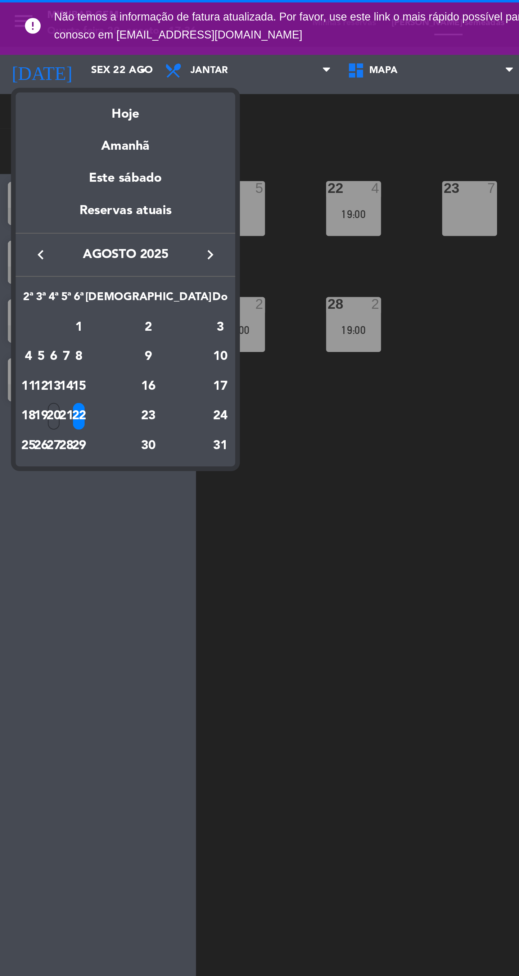
click at [33, 191] on div "21" at bounding box center [30, 191] width 5 height 12
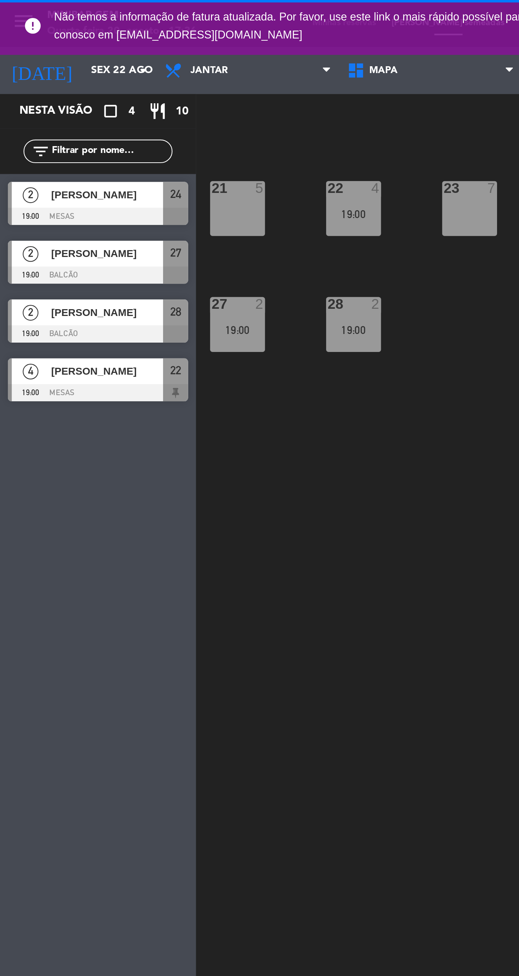
type input "Qui 21 ago"
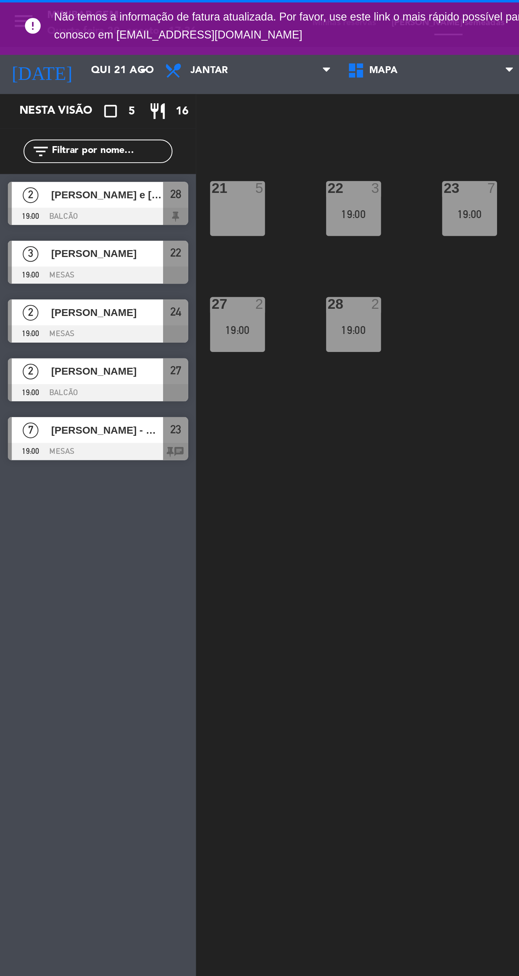
click at [58, 201] on div "[PERSON_NAME] - marketing" at bounding box center [49, 197] width 52 height 12
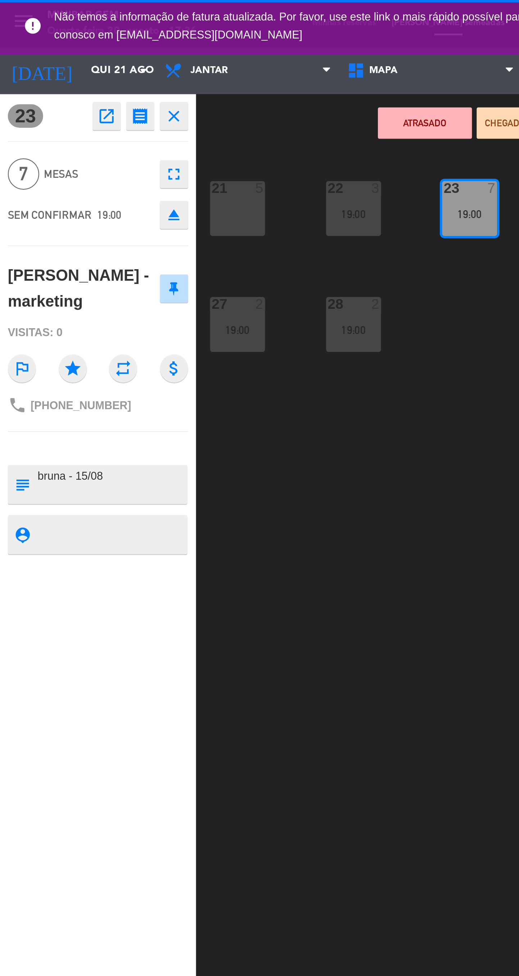
click at [49, 55] on icon "open_in_new" at bounding box center [49, 53] width 9 height 9
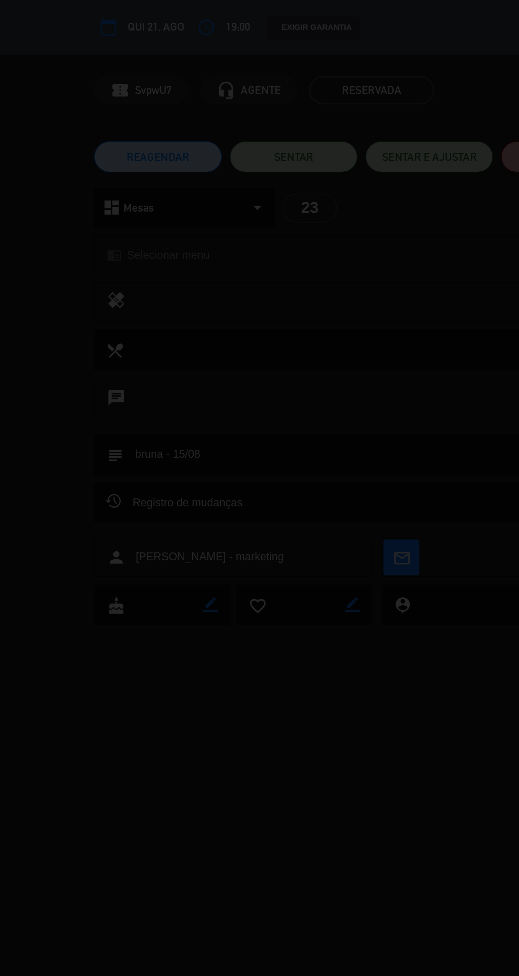
click at [77, 76] on div at bounding box center [259, 488] width 519 height 976
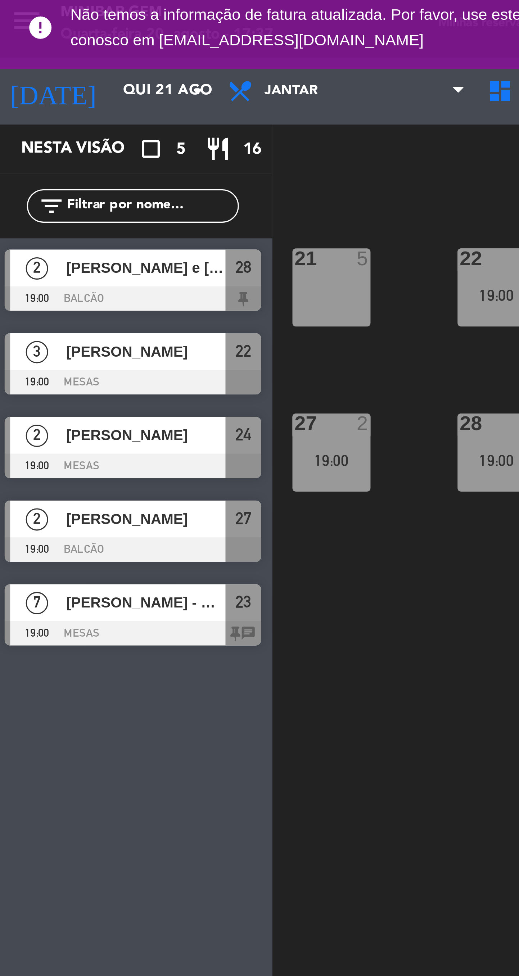
click at [38, 200] on span "[PERSON_NAME] - marketing" at bounding box center [48, 198] width 51 height 8
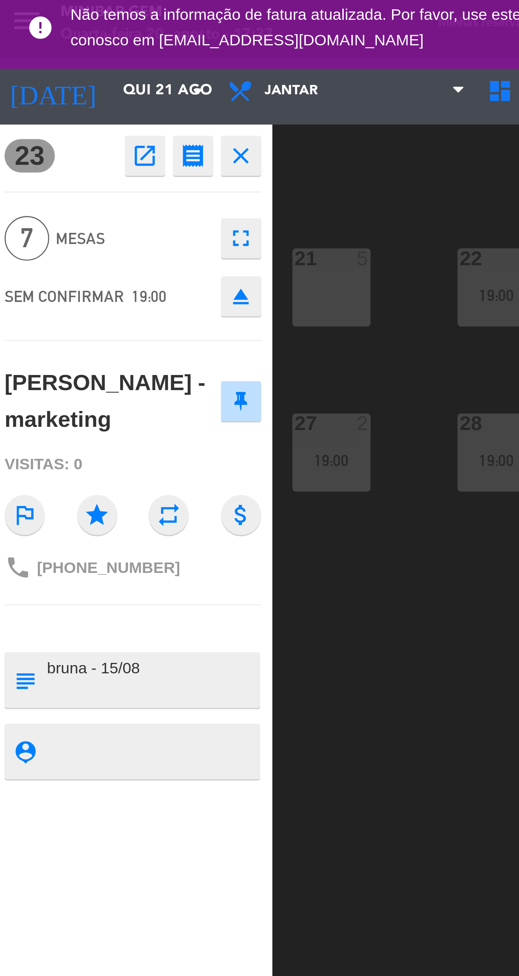
click at [45, 55] on icon "open_in_new" at bounding box center [49, 53] width 9 height 9
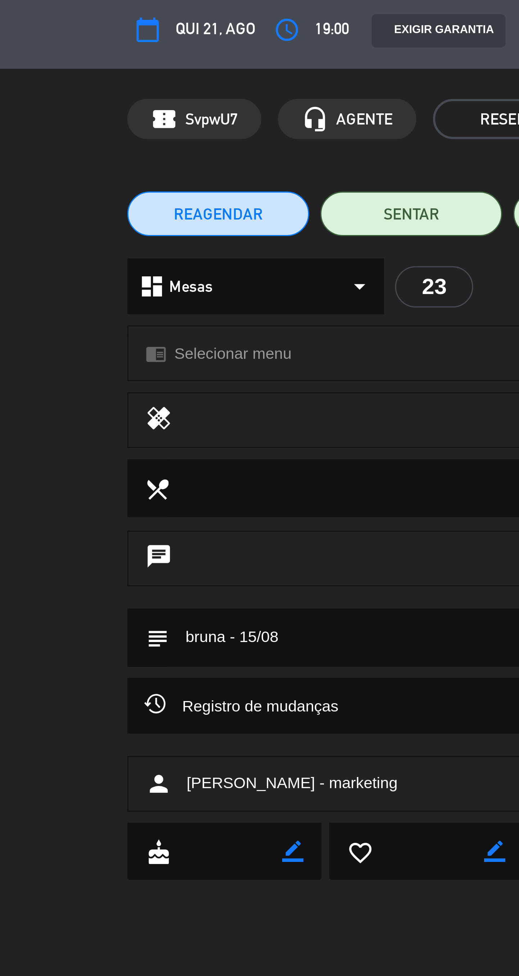
click at [62, 70] on span "REAGENDAR" at bounding box center [72, 72] width 29 height 8
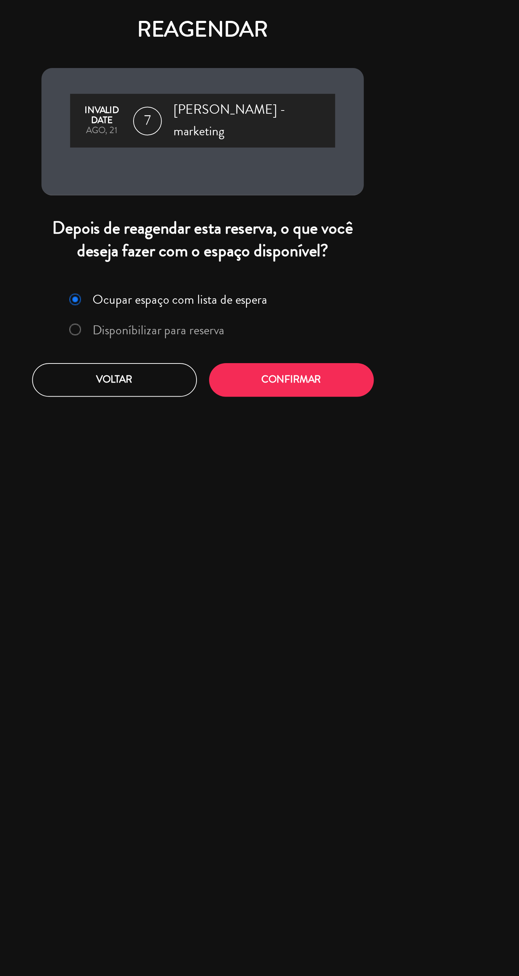
click at [219, 163] on label "Disponíbilizar para reserva" at bounding box center [237, 166] width 66 height 6
click at [321, 182] on button "Confirmar" at bounding box center [304, 190] width 83 height 17
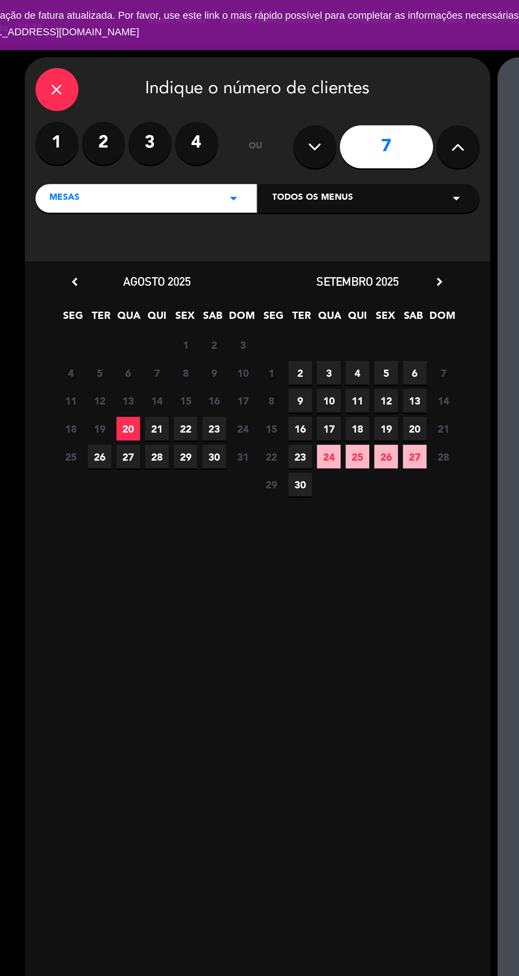
click at [160, 214] on span "22" at bounding box center [162, 215] width 12 height 12
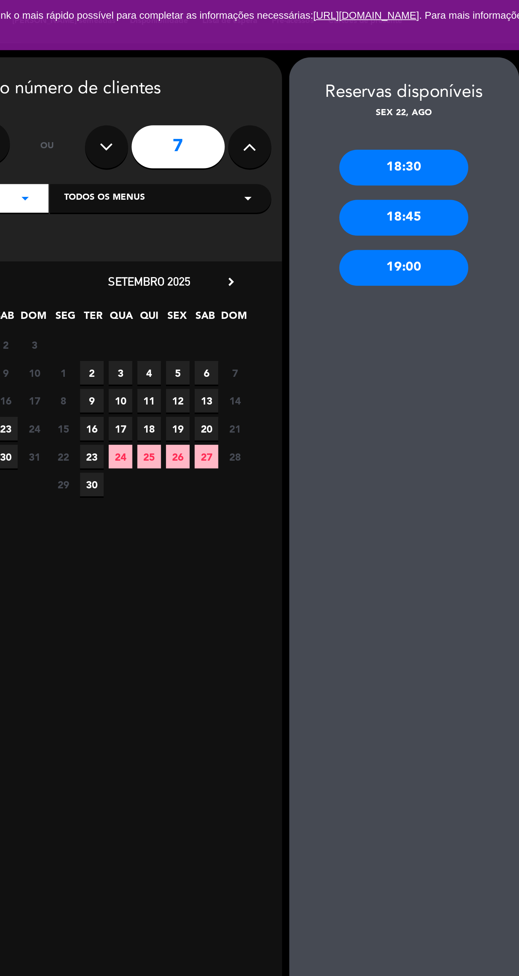
click at [385, 142] on div "19:00" at bounding box center [376, 135] width 65 height 18
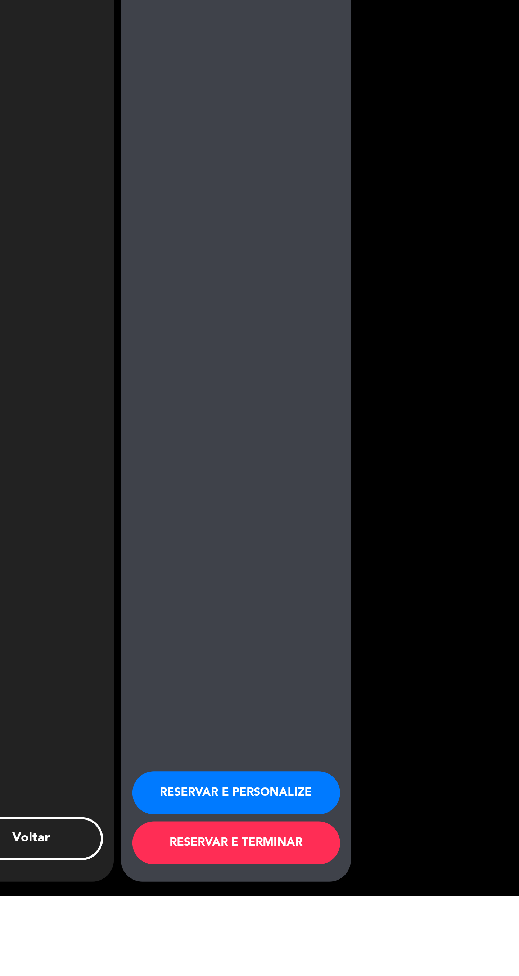
click at [403, 960] on button "RESERVAR E TERMINAR" at bounding box center [377, 949] width 104 height 22
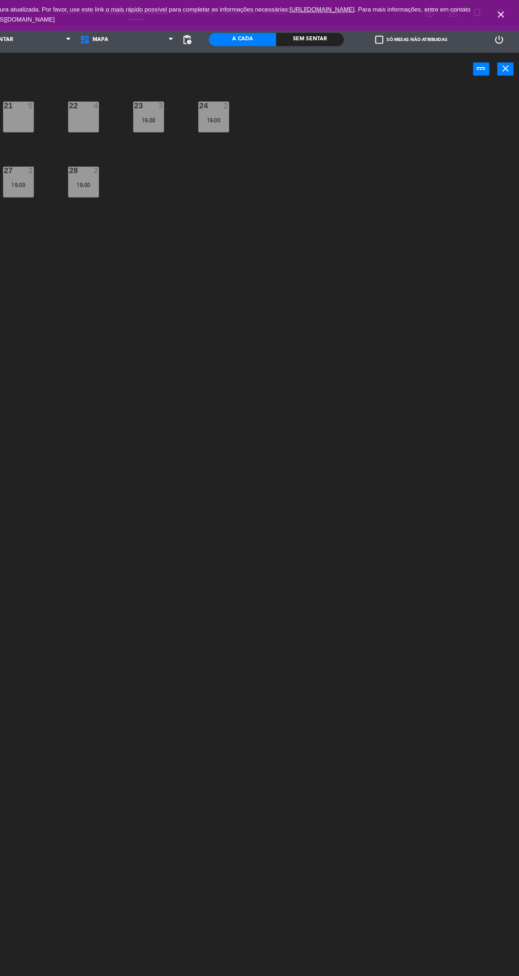
click at [504, 12] on icon "close" at bounding box center [503, 12] width 9 height 9
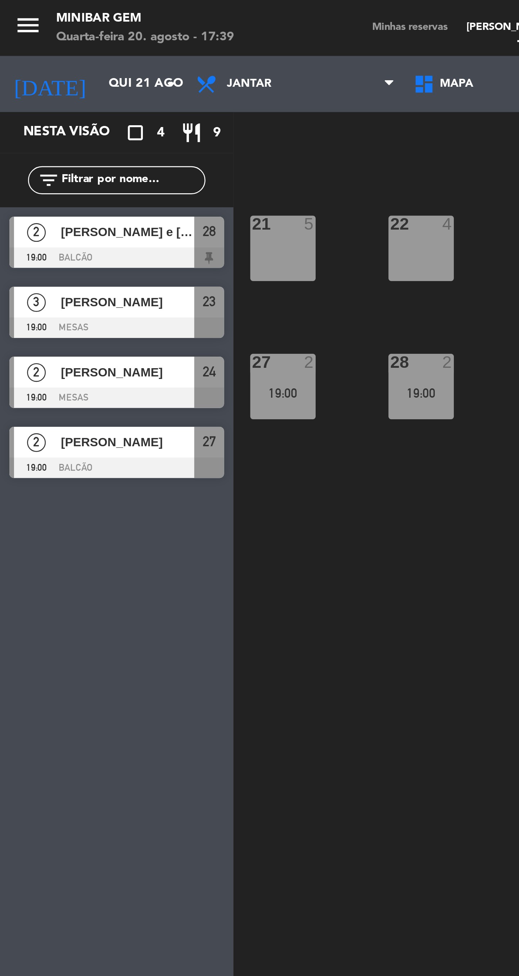
click at [49, 34] on input "Qui 21 ago" at bounding box center [69, 32] width 63 height 13
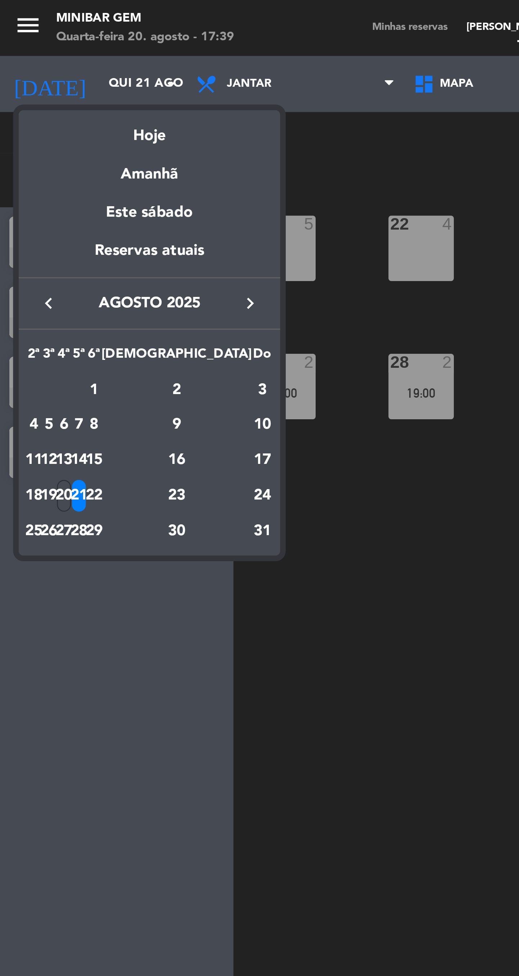
click at [14, 12] on div at bounding box center [259, 488] width 519 height 976
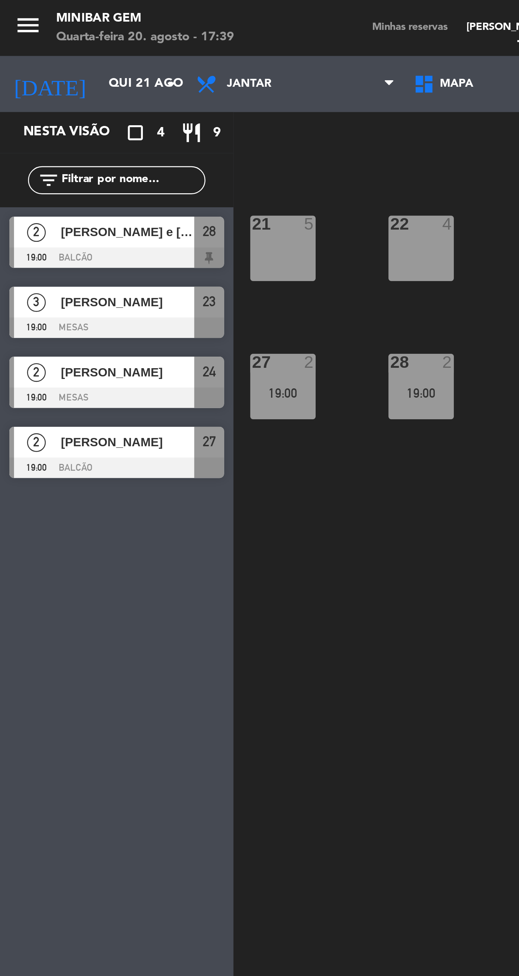
click at [14, 12] on icon "menu" at bounding box center [10, 9] width 11 height 11
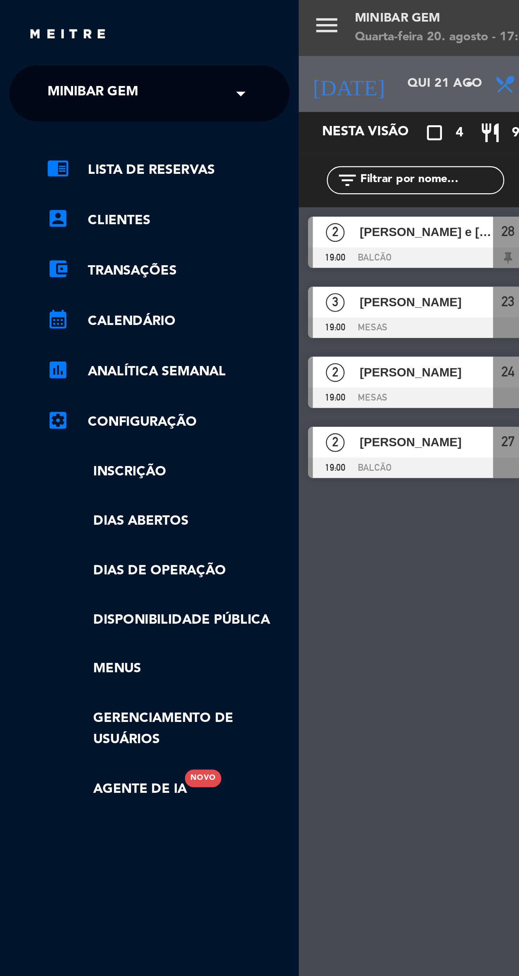
click at [63, 39] on div "× MiniBar Gem" at bounding box center [39, 35] width 49 height 15
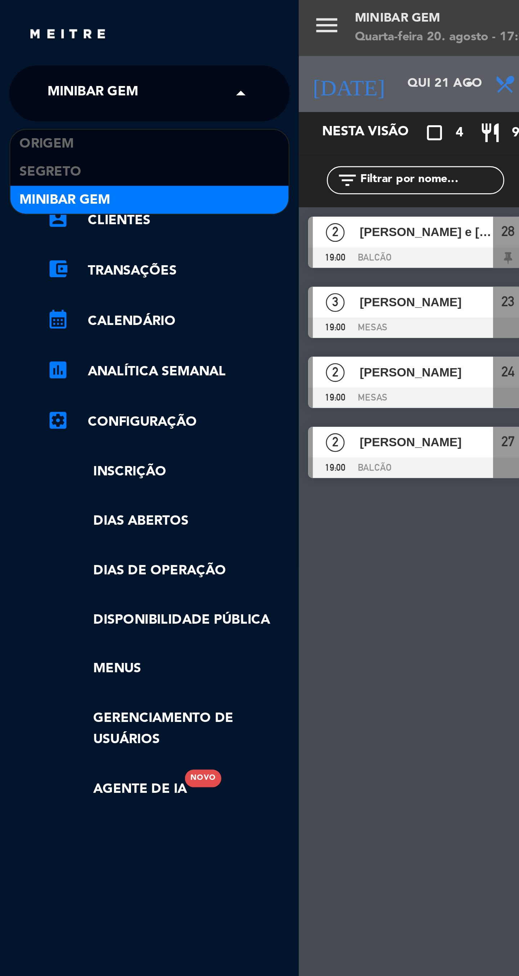
click at [59, 55] on div "Origem" at bounding box center [57, 55] width 107 height 11
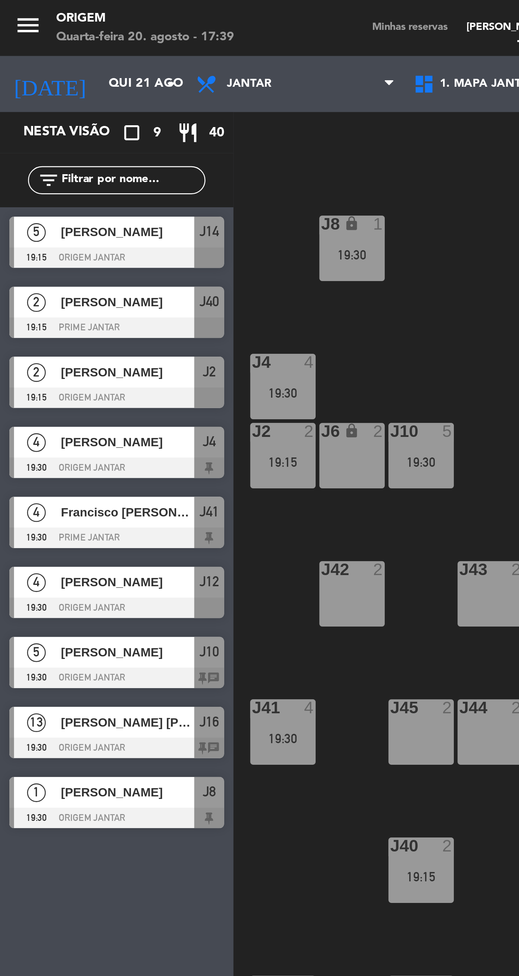
click at [165, 137] on div "J20 13 19:30 J16 block 13 19:30 J8 lock 1 19:30 J18 13 19:30 J4 4 19:30 J10 5 1…" at bounding box center [307, 563] width 424 height 987
click at [54, 35] on input "Qui 21 ago" at bounding box center [69, 32] width 63 height 13
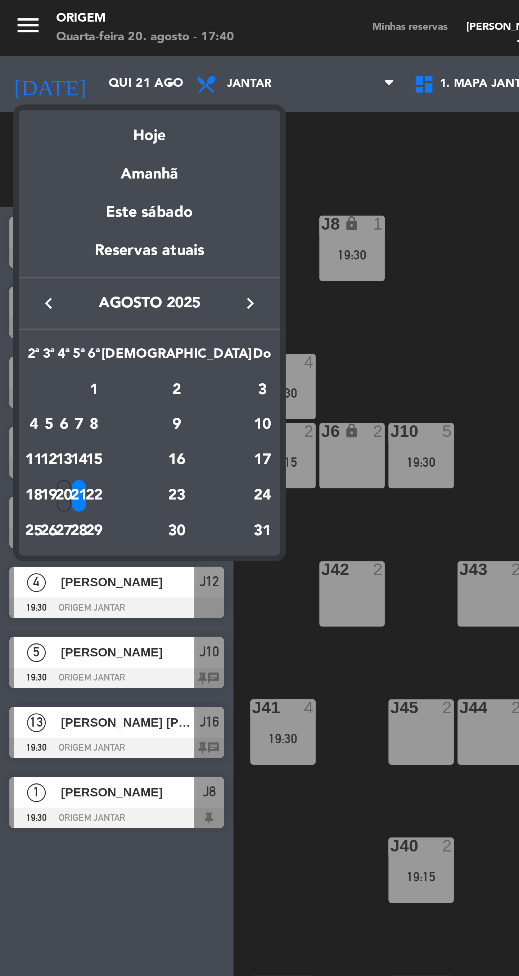
click at [39, 191] on div "22" at bounding box center [35, 191] width 5 height 12
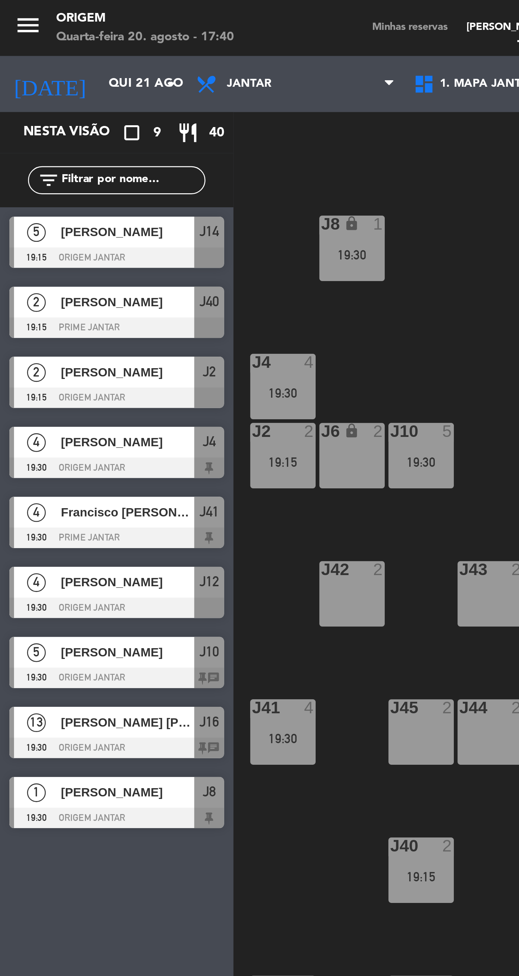
type input "Sex 22 ago"
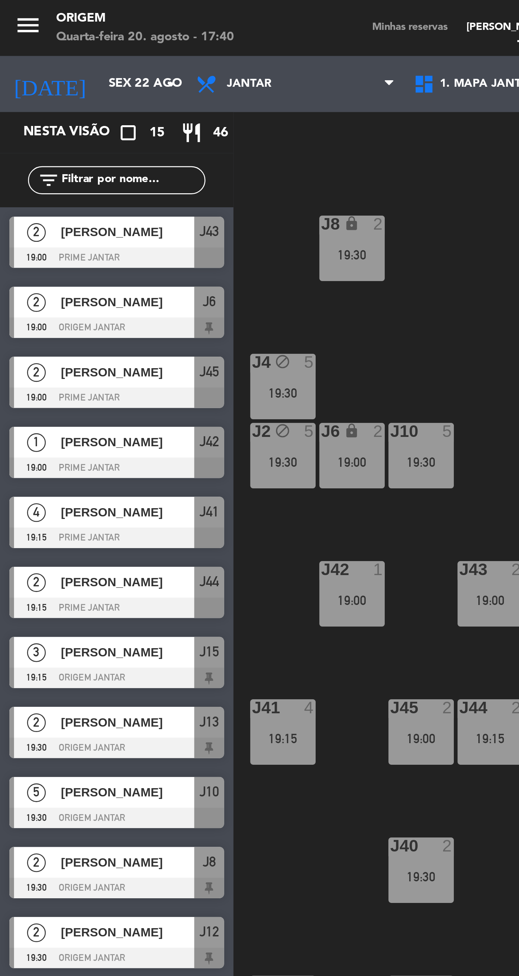
click at [171, 134] on div "J20 8 19:30 J16 4 19:30 J8 lock 2 19:30 J18 8 19:30 J4 block 5 19:30 J10 5 19:3…" at bounding box center [307, 563] width 424 height 987
